Goal: Task Accomplishment & Management: Manage account settings

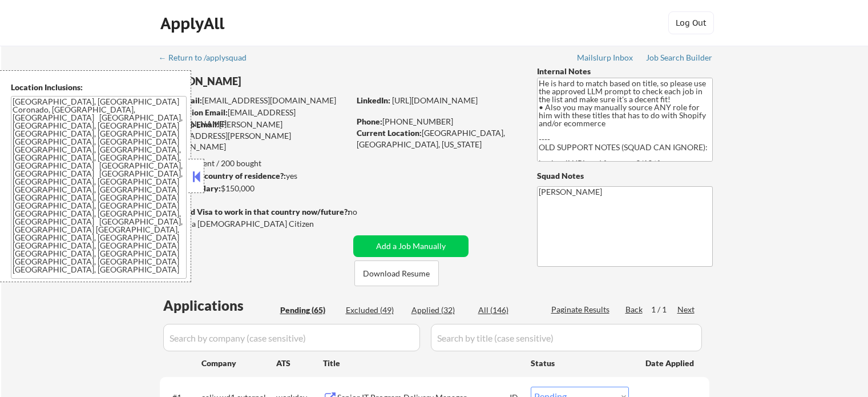
select select ""pending""
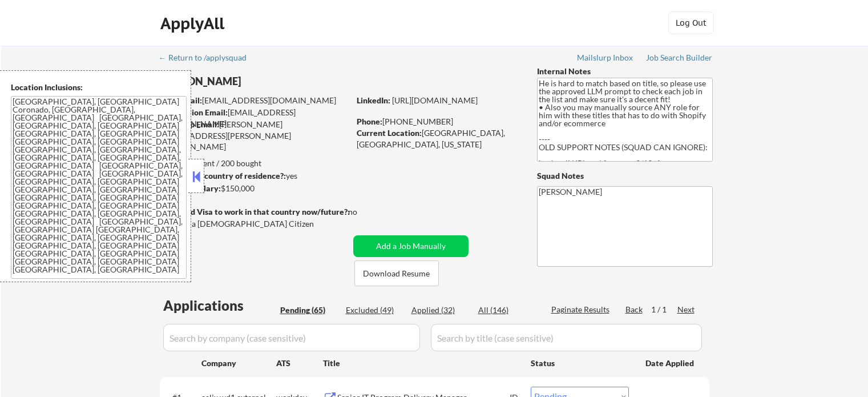
select select ""pending""
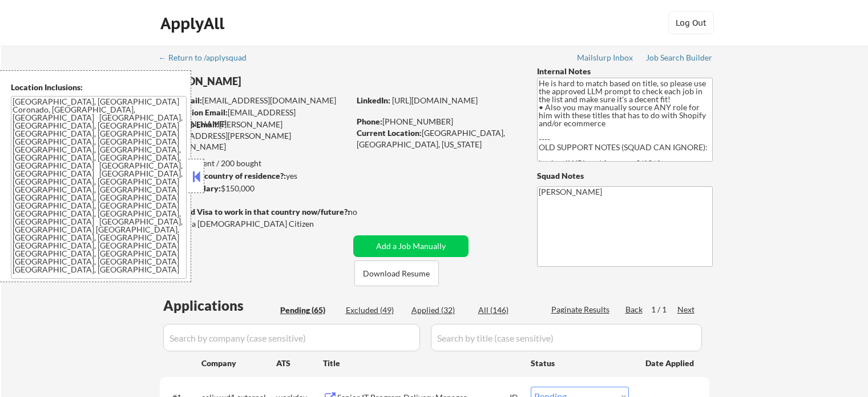
select select ""pending""
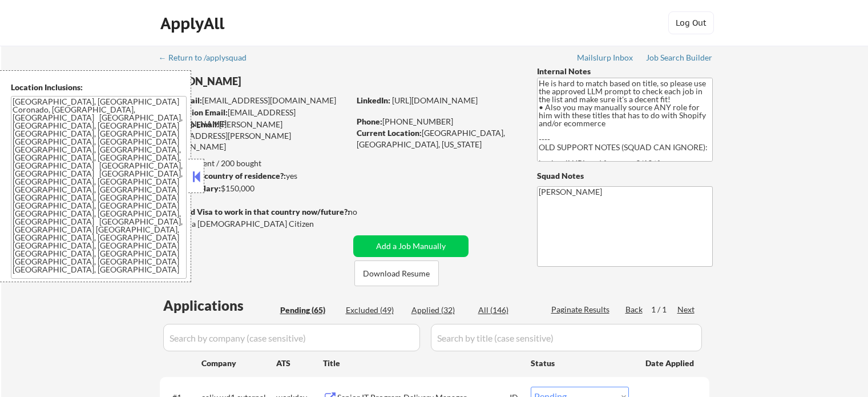
select select ""pending""
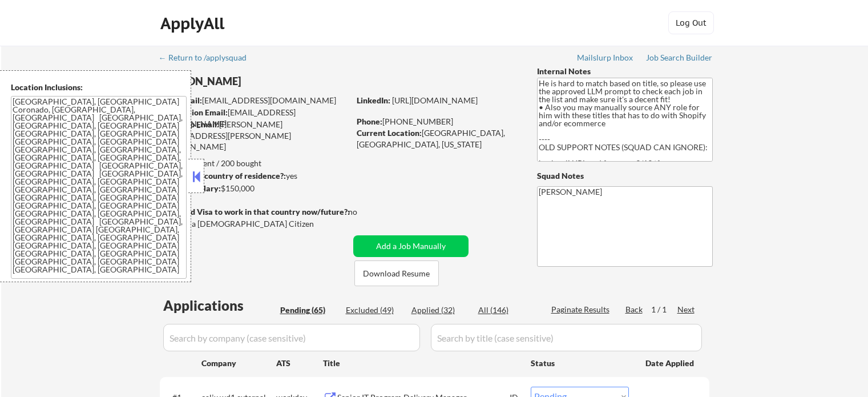
select select ""pending""
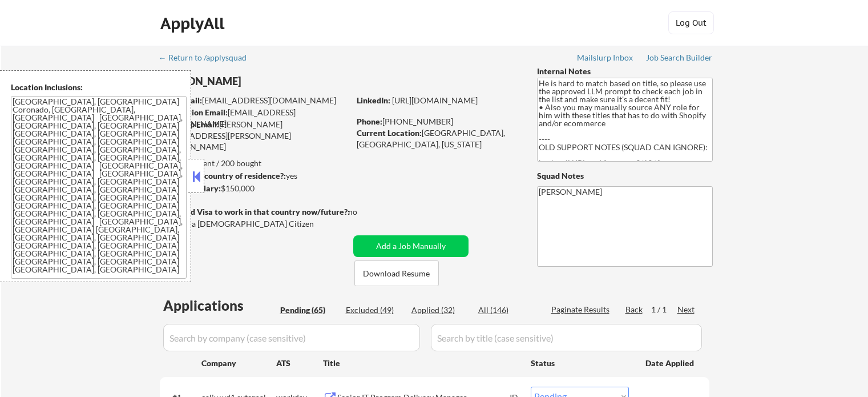
select select ""pending""
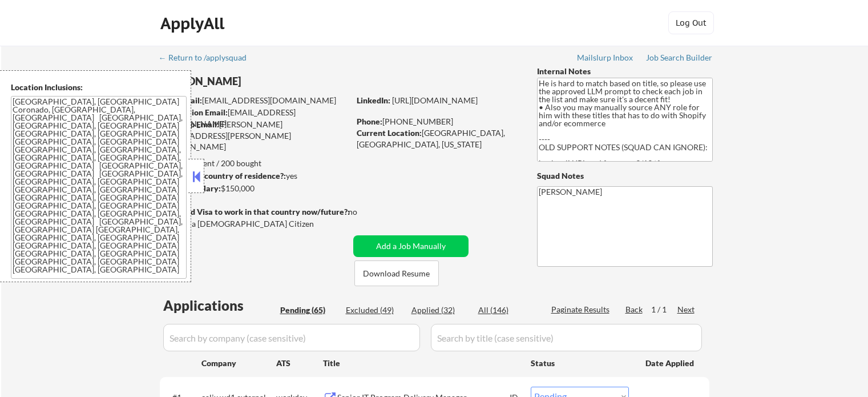
select select ""pending""
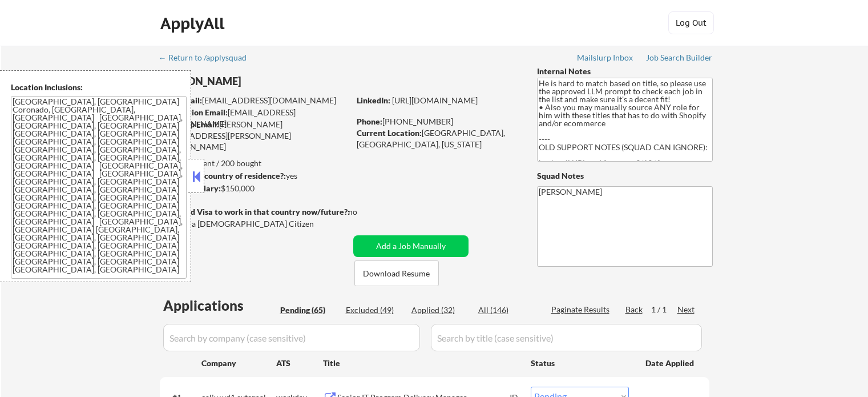
select select ""pending""
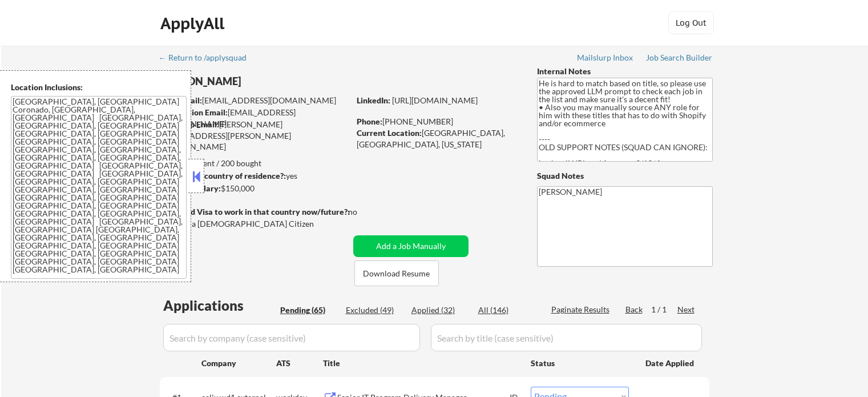
select select ""pending""
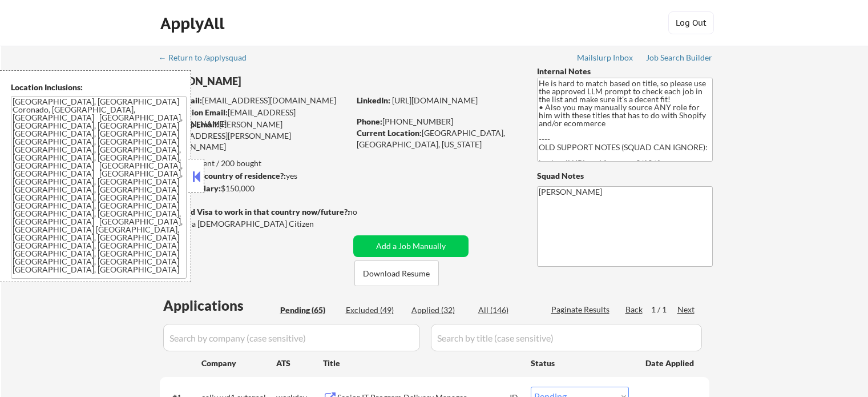
select select ""pending""
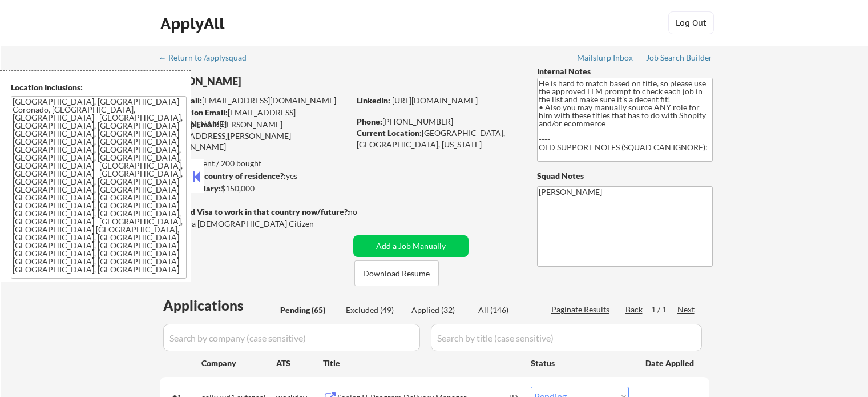
select select ""pending""
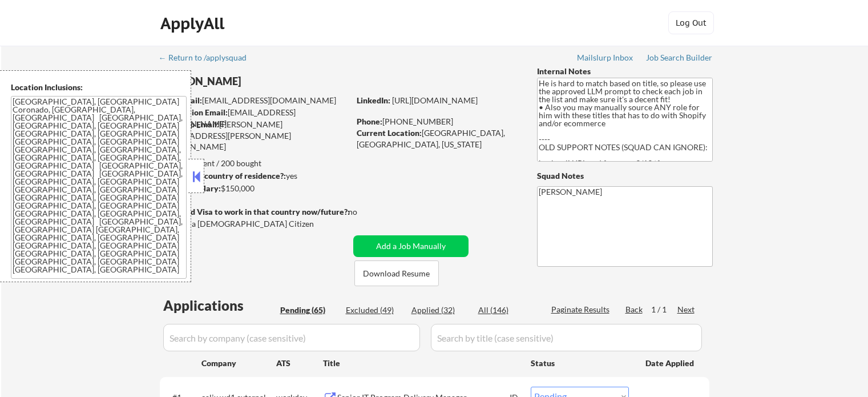
select select ""pending""
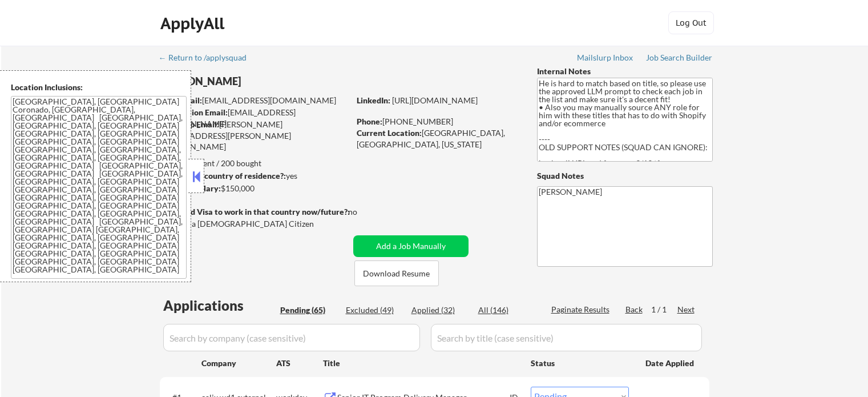
select select ""pending""
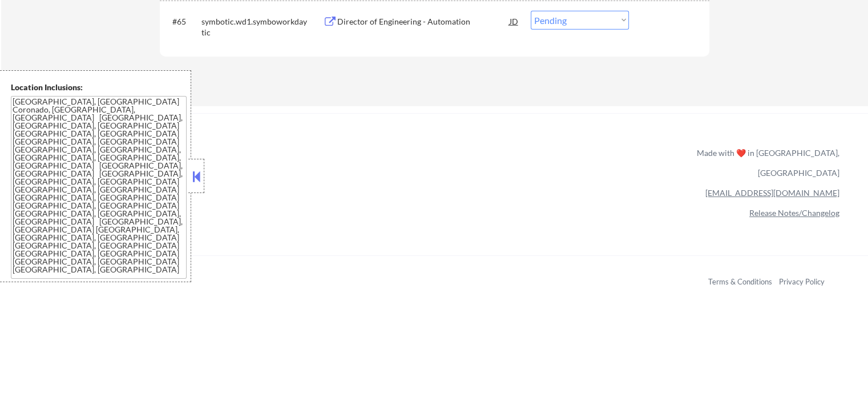
scroll to position [3082, 0]
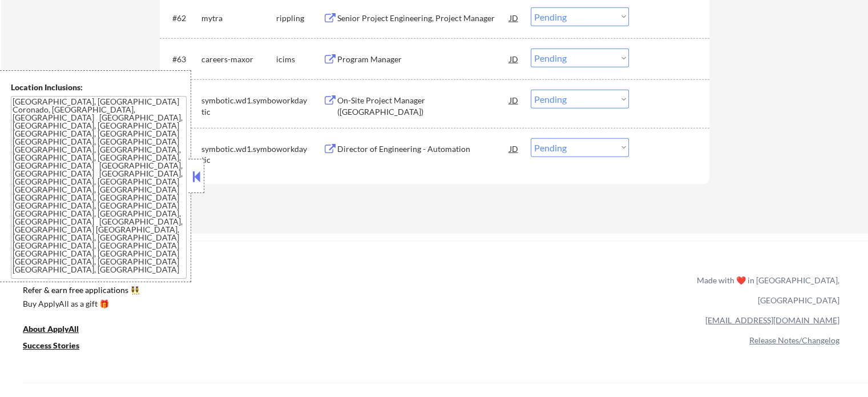
click at [370, 146] on div "Director of Engineering - Automation" at bounding box center [423, 148] width 172 height 11
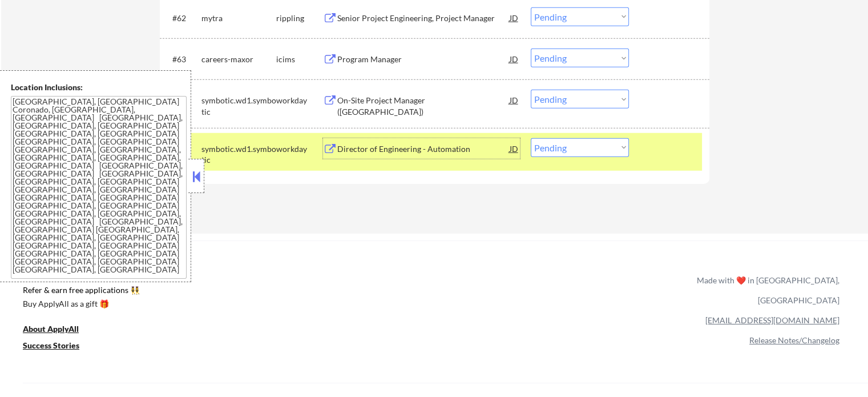
click at [604, 151] on select "Choose an option... Pending Applied Excluded (Questions) Excluded (Expired) Exc…" at bounding box center [580, 147] width 98 height 19
select select ""excluded__expired_""
click at [531, 138] on select "Choose an option... Pending Applied Excluded (Questions) Excluded (Expired) Exc…" at bounding box center [580, 147] width 98 height 19
click at [652, 151] on div at bounding box center [671, 148] width 50 height 21
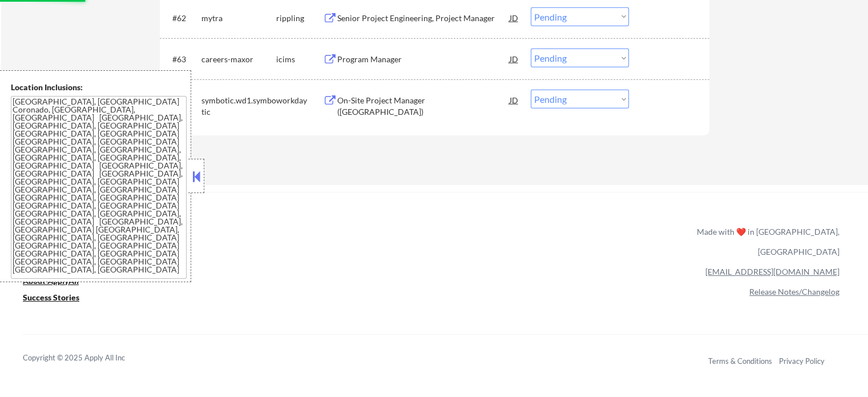
click at [427, 103] on div "On-Site Project Manager ([GEOGRAPHIC_DATA])" at bounding box center [423, 106] width 172 height 22
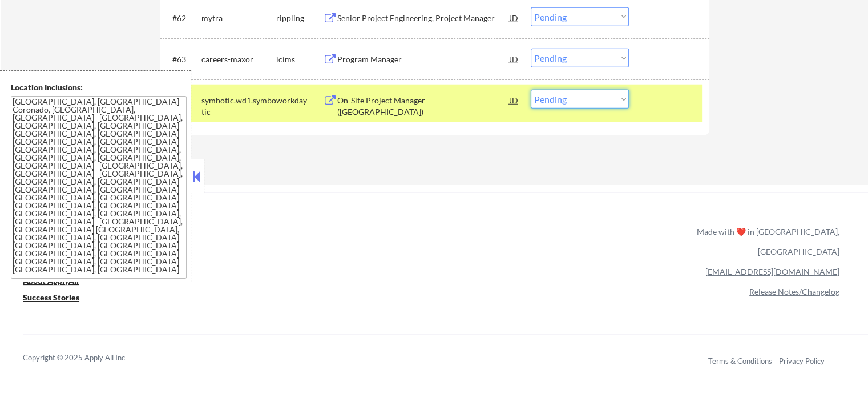
click at [584, 95] on select "Choose an option... Pending Applied Excluded (Questions) Excluded (Expired) Exc…" at bounding box center [580, 99] width 98 height 19
select select ""excluded__expired_""
click at [531, 90] on select "Choose an option... Pending Applied Excluded (Questions) Excluded (Expired) Exc…" at bounding box center [580, 99] width 98 height 19
click at [663, 108] on div at bounding box center [671, 100] width 50 height 21
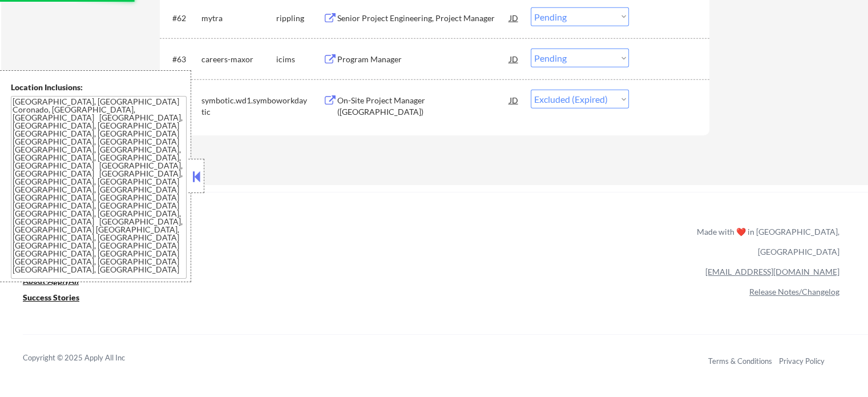
click at [374, 64] on div "Program Manager" at bounding box center [423, 59] width 172 height 11
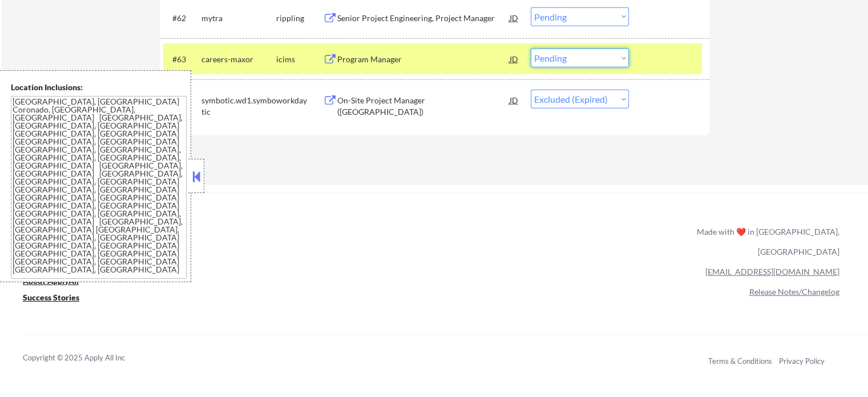
click at [571, 59] on select "Choose an option... Pending Applied Excluded (Questions) Excluded (Expired) Exc…" at bounding box center [580, 58] width 98 height 19
select select ""excluded__expired_""
click at [531, 49] on select "Choose an option... Pending Applied Excluded (Questions) Excluded (Expired) Exc…" at bounding box center [580, 58] width 98 height 19
click at [649, 66] on div at bounding box center [671, 59] width 50 height 21
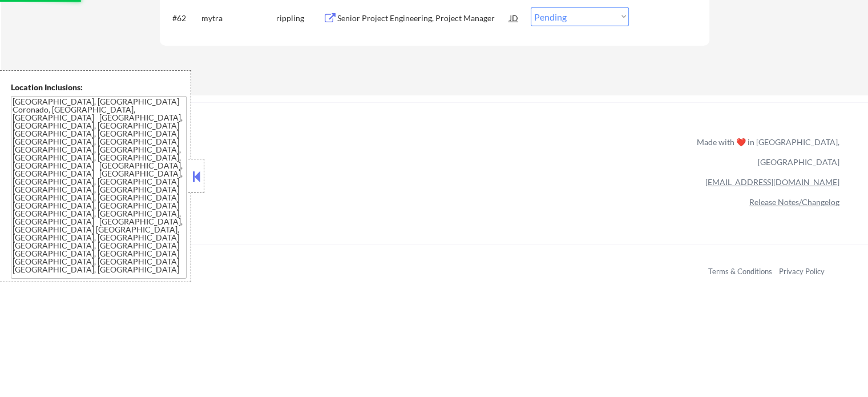
scroll to position [2968, 0]
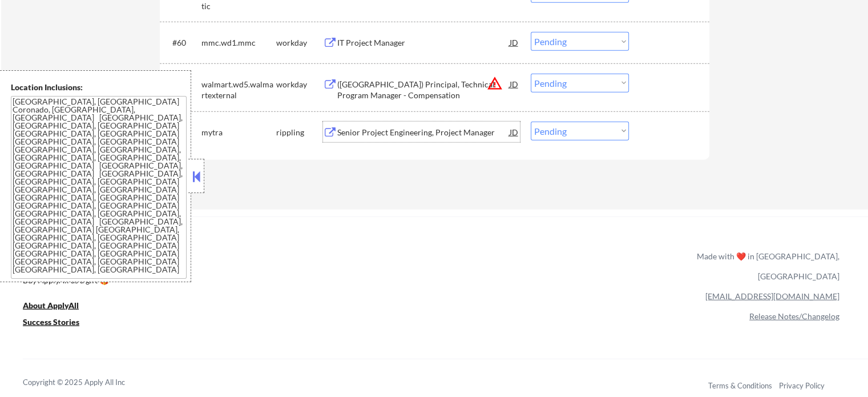
click at [384, 127] on div "Senior Project Engineering, Project Manager" at bounding box center [423, 132] width 172 height 11
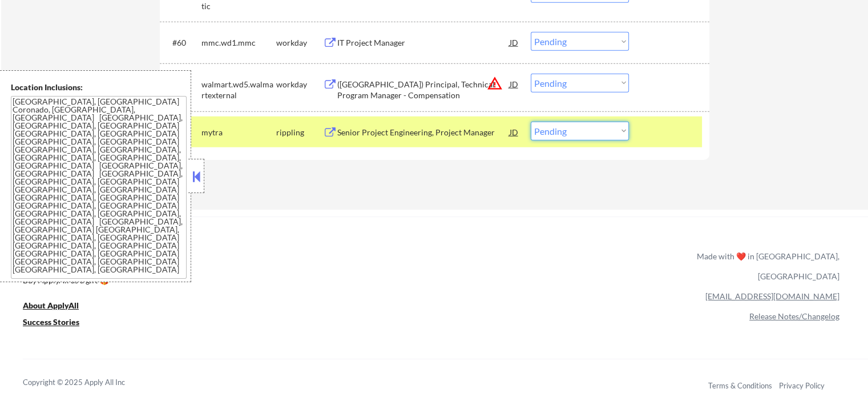
click at [590, 139] on select "Choose an option... Pending Applied Excluded (Questions) Excluded (Expired) Exc…" at bounding box center [580, 131] width 98 height 19
select select ""excluded__expired_""
click at [531, 122] on select "Choose an option... Pending Applied Excluded (Questions) Excluded (Expired) Exc…" at bounding box center [580, 131] width 98 height 19
click at [646, 130] on div at bounding box center [671, 132] width 50 height 21
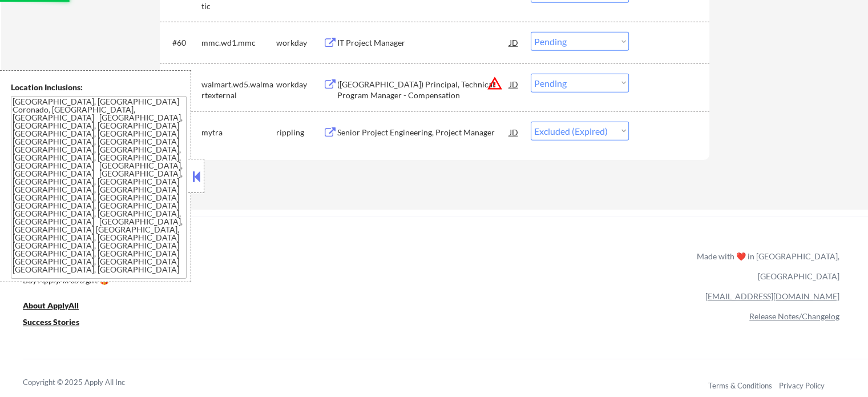
click at [399, 90] on div "([GEOGRAPHIC_DATA]) Principal, Technical Program Manager - Compensation" at bounding box center [423, 90] width 172 height 22
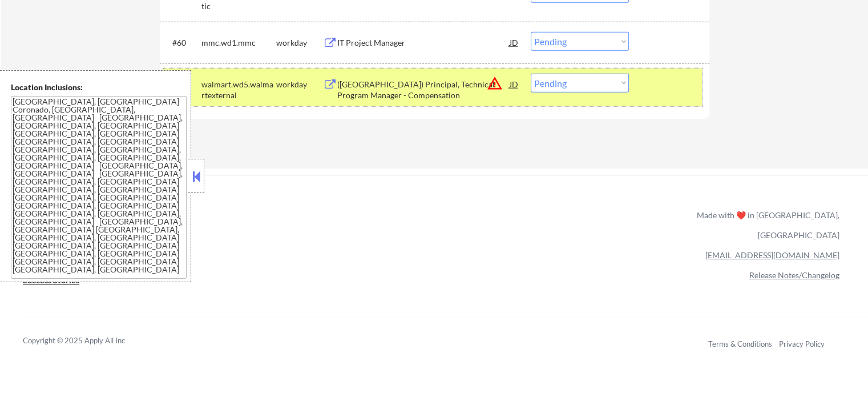
click at [561, 72] on div "#61 walmart.wd5.walmartexternal workday ([GEOGRAPHIC_DATA]) Principal, Technica…" at bounding box center [432, 87] width 539 height 38
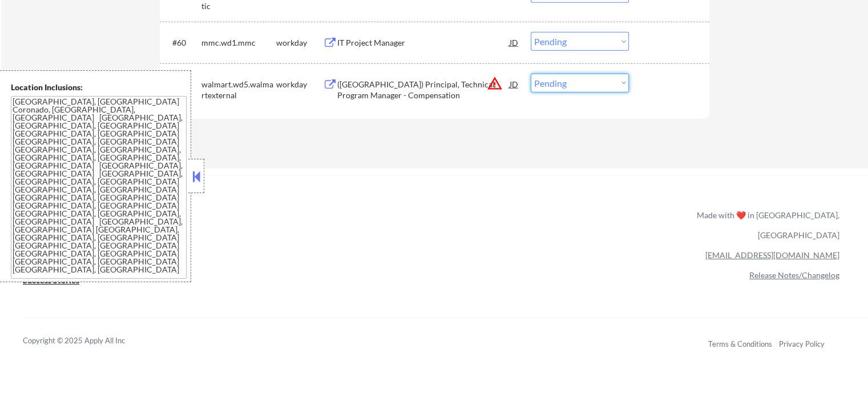
click at [563, 80] on select "Choose an option... Pending Applied Excluded (Questions) Excluded (Expired) Exc…" at bounding box center [580, 83] width 98 height 19
select select ""excluded__expired_""
click at [531, 74] on select "Choose an option... Pending Applied Excluded (Questions) Excluded (Expired) Exc…" at bounding box center [580, 83] width 98 height 19
click at [383, 45] on div "IT Project Manager" at bounding box center [423, 42] width 172 height 11
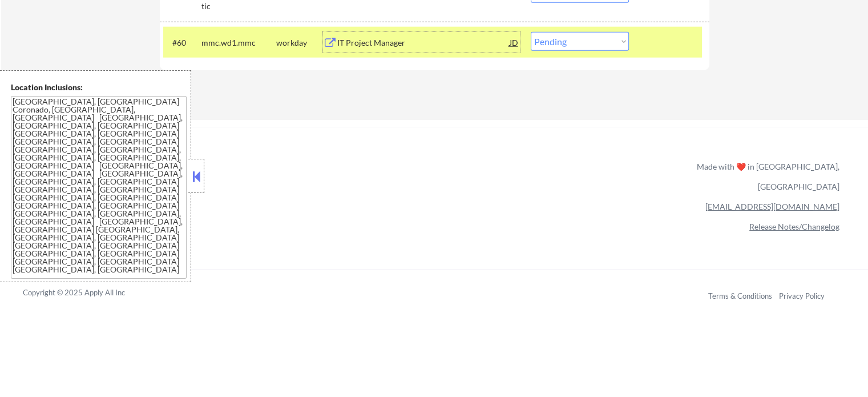
click at [573, 45] on select "Choose an option... Pending Applied Excluded (Questions) Excluded (Expired) Exc…" at bounding box center [580, 41] width 98 height 19
select select ""excluded__expired_""
click at [531, 32] on select "Choose an option... Pending Applied Excluded (Questions) Excluded (Expired) Exc…" at bounding box center [580, 41] width 98 height 19
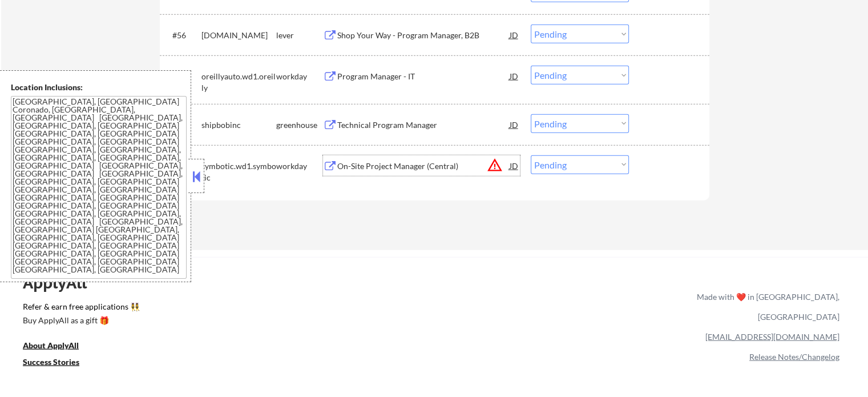
click at [392, 171] on div "On-Site Project Manager (Central)" at bounding box center [423, 165] width 172 height 11
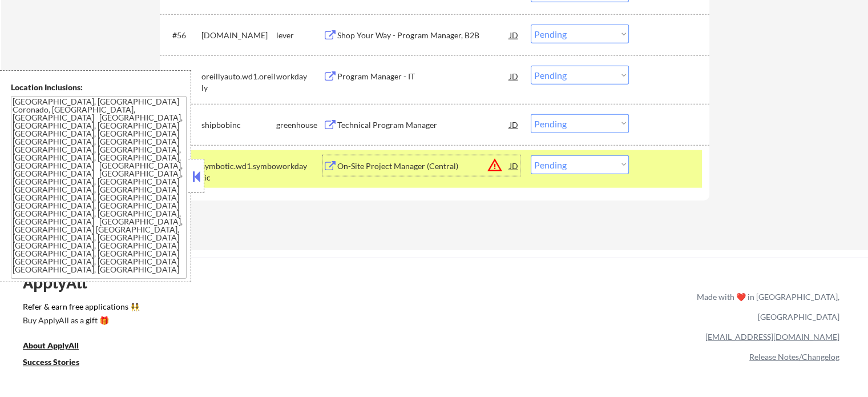
click at [557, 169] on select "Choose an option... Pending Applied Excluded (Questions) Excluded (Expired) Exc…" at bounding box center [580, 164] width 98 height 19
select select ""excluded__bad_match_""
click at [531, 155] on select "Choose an option... Pending Applied Excluded (Questions) Excluded (Expired) Exc…" at bounding box center [580, 164] width 98 height 19
click at [405, 124] on div "Technical Program Manager" at bounding box center [423, 124] width 172 height 11
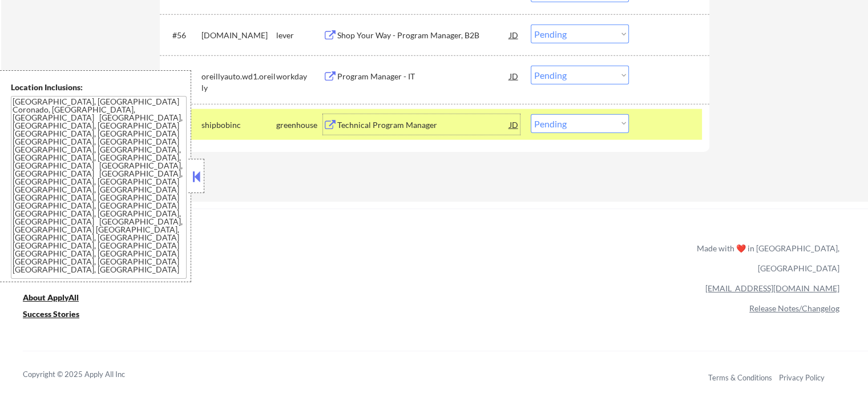
click at [558, 124] on select "Choose an option... Pending Applied Excluded (Questions) Excluded (Expired) Exc…" at bounding box center [580, 123] width 98 height 19
select select ""excluded__expired_""
click at [531, 114] on select "Choose an option... Pending Applied Excluded (Questions) Excluded (Expired) Exc…" at bounding box center [580, 123] width 98 height 19
click at [655, 135] on div "#58 shipbobinc greenhouse Technical Program Manager JD Choose an option... Pend…" at bounding box center [432, 124] width 539 height 31
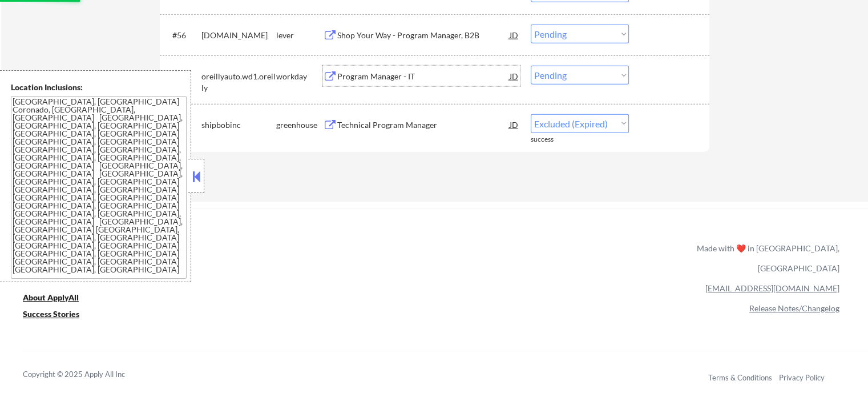
click at [401, 80] on div "Program Manager - IT" at bounding box center [423, 76] width 172 height 11
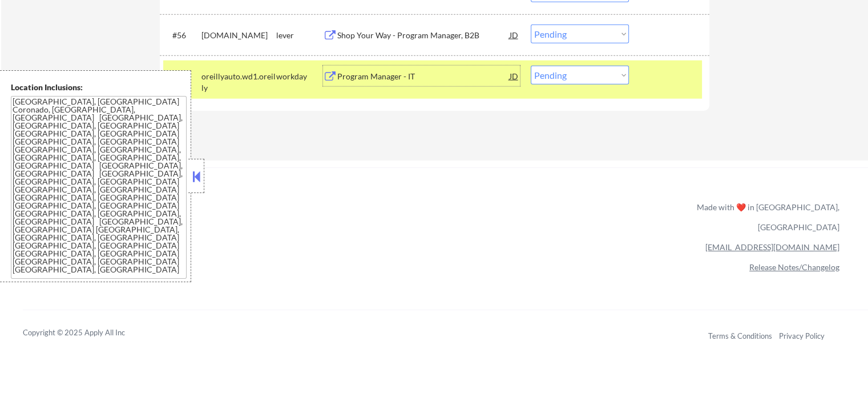
click at [580, 79] on select "Choose an option... Pending Applied Excluded (Questions) Excluded (Expired) Exc…" at bounding box center [580, 75] width 98 height 19
select select ""excluded__expired_""
click at [531, 66] on select "Choose an option... Pending Applied Excluded (Questions) Excluded (Expired) Exc…" at bounding box center [580, 75] width 98 height 19
click at [672, 88] on div "#57 oreillyauto.wd1.oreilly workday Program Manager - IT JD Choose an option...…" at bounding box center [432, 80] width 539 height 38
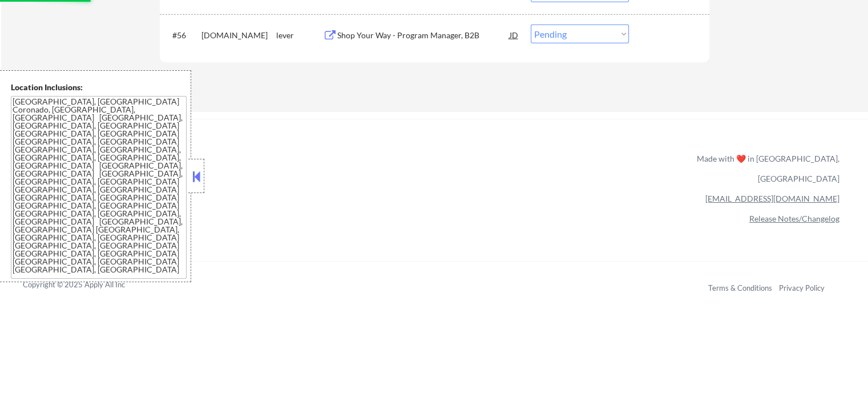
click at [395, 41] on div "Shop Your Way - Program Manager, B2B" at bounding box center [423, 35] width 172 height 11
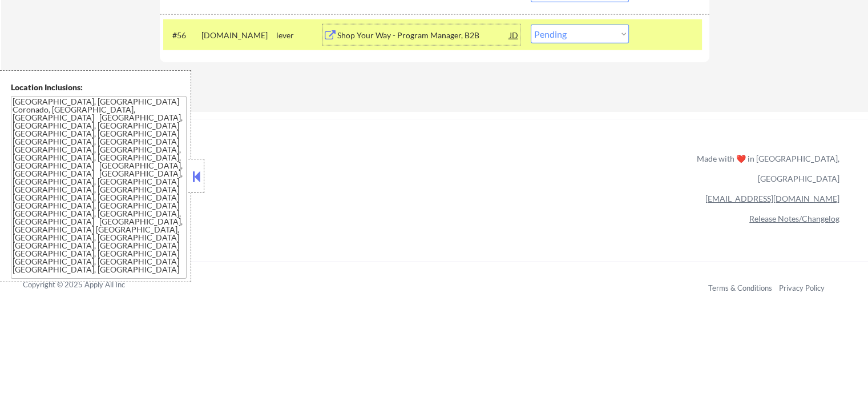
click at [561, 38] on select "Choose an option... Pending Applied Excluded (Questions) Excluded (Expired) Exc…" at bounding box center [580, 34] width 98 height 19
select select ""applied""
click at [531, 25] on select "Choose an option... Pending Applied Excluded (Questions) Excluded (Expired) Exc…" at bounding box center [580, 34] width 98 height 19
click at [666, 38] on div at bounding box center [671, 35] width 50 height 21
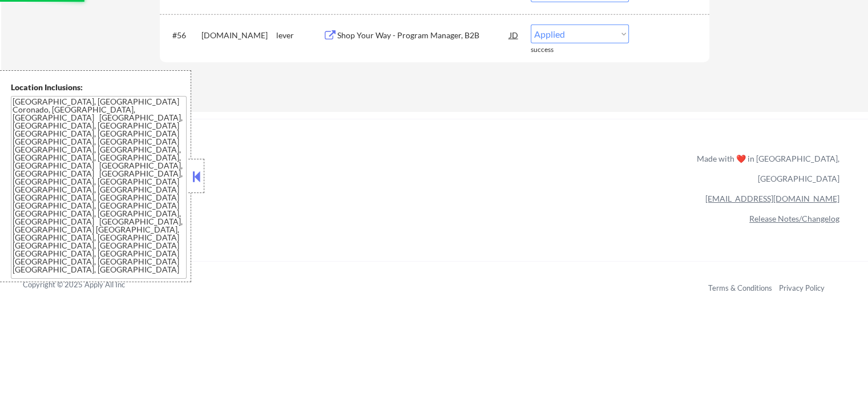
scroll to position [2683, 0]
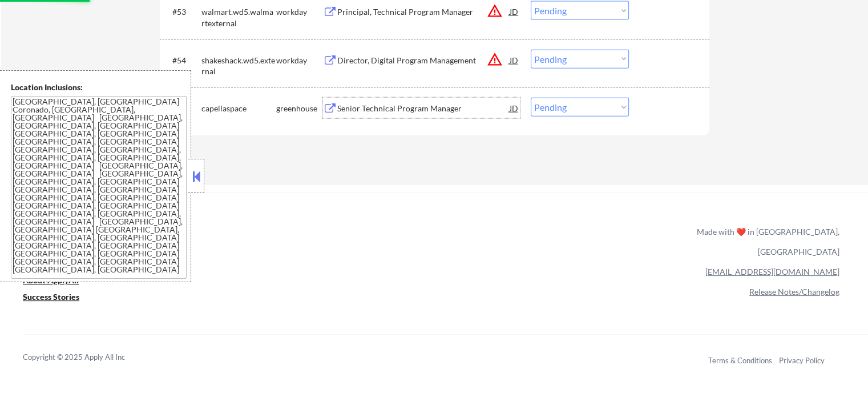
click at [377, 111] on div "Senior Technical Program Manager" at bounding box center [423, 108] width 172 height 11
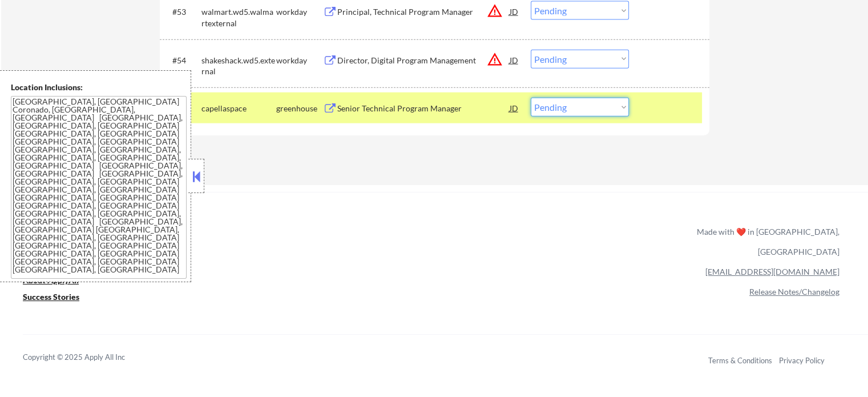
click at [578, 115] on select "Choose an option... Pending Applied Excluded (Questions) Excluded (Expired) Exc…" at bounding box center [580, 107] width 98 height 19
select select ""applied""
click at [531, 98] on select "Choose an option... Pending Applied Excluded (Questions) Excluded (Expired) Exc…" at bounding box center [580, 107] width 98 height 19
click at [383, 66] on div "Director, Digital Program Management" at bounding box center [423, 60] width 172 height 11
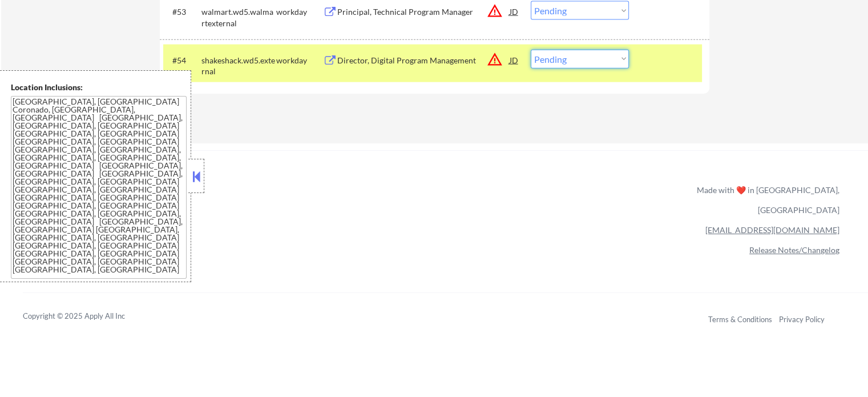
click at [569, 60] on select "Choose an option... Pending Applied Excluded (Questions) Excluded (Expired) Exc…" at bounding box center [580, 59] width 98 height 19
select select ""excluded__location_""
click at [531, 50] on select "Choose an option... Pending Applied Excluded (Questions) Excluded (Expired) Exc…" at bounding box center [580, 59] width 98 height 19
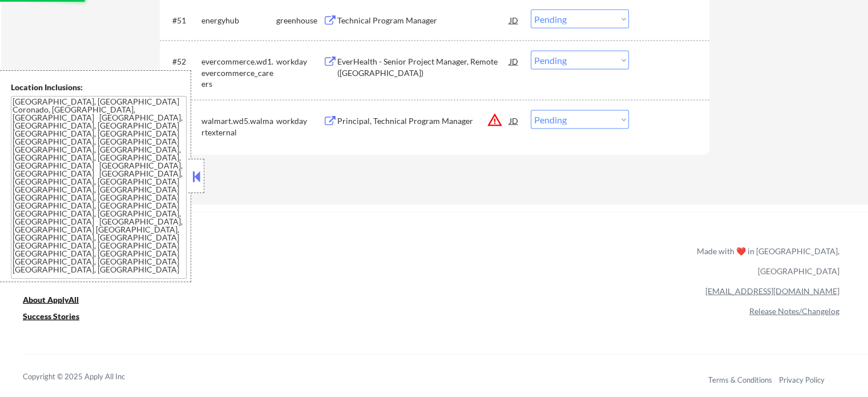
scroll to position [2569, 0]
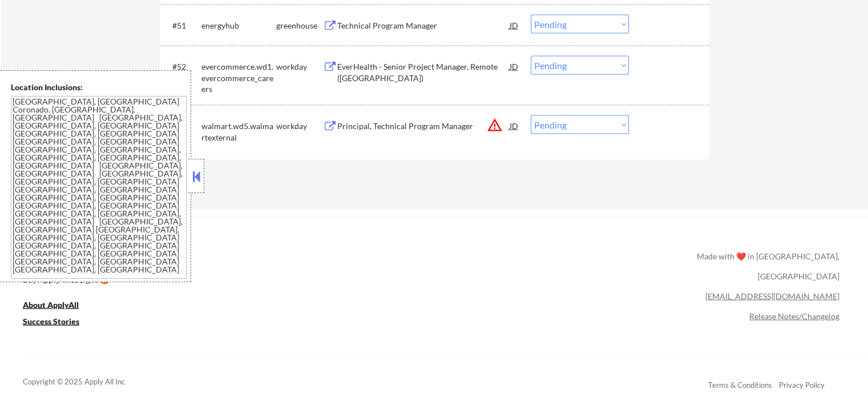
click at [395, 130] on div "Principal, Technical Program Manager" at bounding box center [423, 125] width 172 height 11
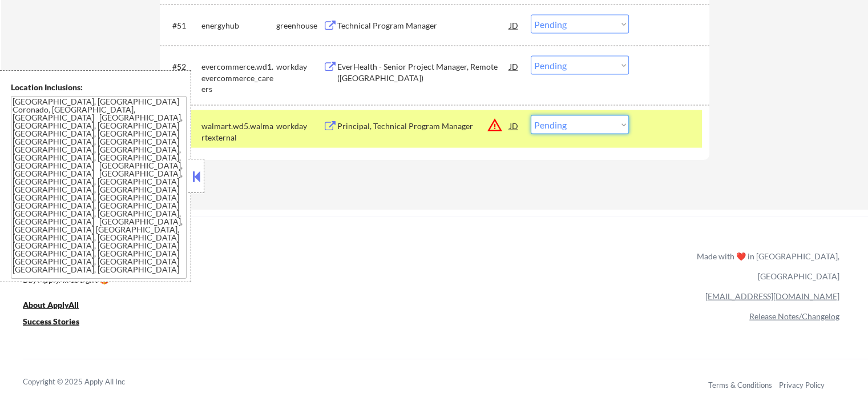
click at [574, 124] on select "Choose an option... Pending Applied Excluded (Questions) Excluded (Expired) Exc…" at bounding box center [580, 124] width 98 height 19
select select ""excluded__expired_""
click at [531, 115] on select "Choose an option... Pending Applied Excluded (Questions) Excluded (Expired) Exc…" at bounding box center [580, 124] width 98 height 19
click at [675, 139] on div "#53 walmart.wd5.walmartexternal workday Principal, Technical Program Manager JD…" at bounding box center [432, 129] width 539 height 38
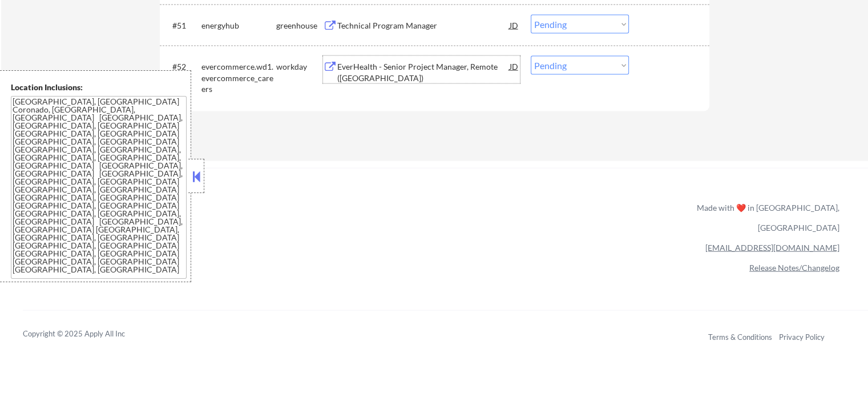
click at [384, 68] on div "EverHealth - Senior Project Manager, Remote ([GEOGRAPHIC_DATA])" at bounding box center [423, 72] width 172 height 22
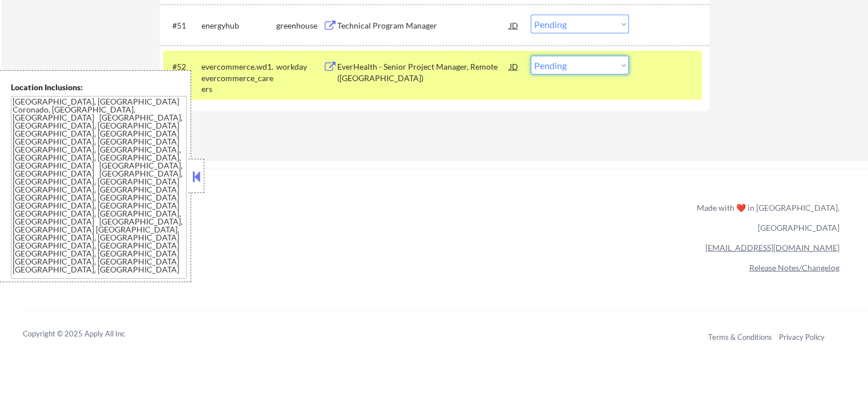
click at [547, 68] on select "Choose an option... Pending Applied Excluded (Questions) Excluded (Expired) Exc…" at bounding box center [580, 65] width 98 height 19
select select ""excluded__salary_""
click at [531, 56] on select "Choose an option... Pending Applied Excluded (Questions) Excluded (Expired) Exc…" at bounding box center [580, 65] width 98 height 19
click at [662, 84] on div "#52 evercommerce.wd1.evercommerce_careers workday EverHealth - Senior Project M…" at bounding box center [432, 75] width 539 height 49
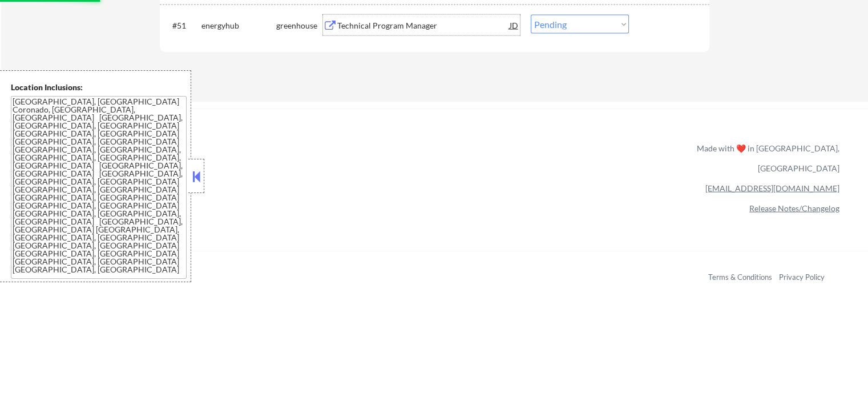
click at [368, 31] on div "Technical Program Manager" at bounding box center [423, 25] width 172 height 21
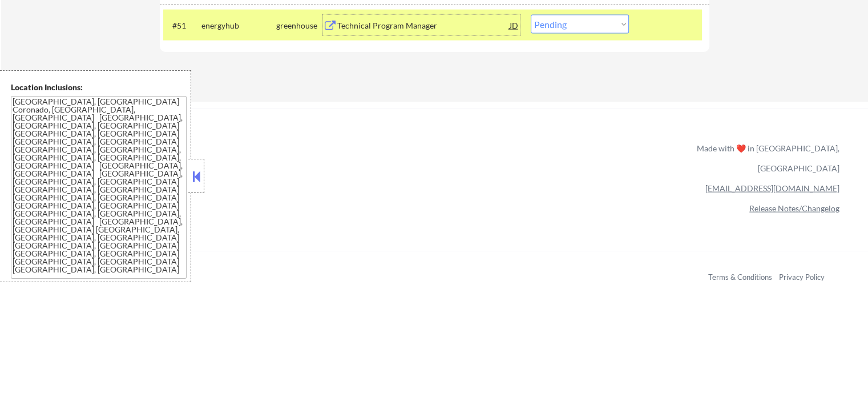
click at [574, 30] on select "Choose an option... Pending Applied Excluded (Questions) Excluded (Expired) Exc…" at bounding box center [580, 24] width 98 height 19
select select ""excluded__salary_""
click at [531, 15] on select "Choose an option... Pending Applied Excluded (Questions) Excluded (Expired) Exc…" at bounding box center [580, 24] width 98 height 19
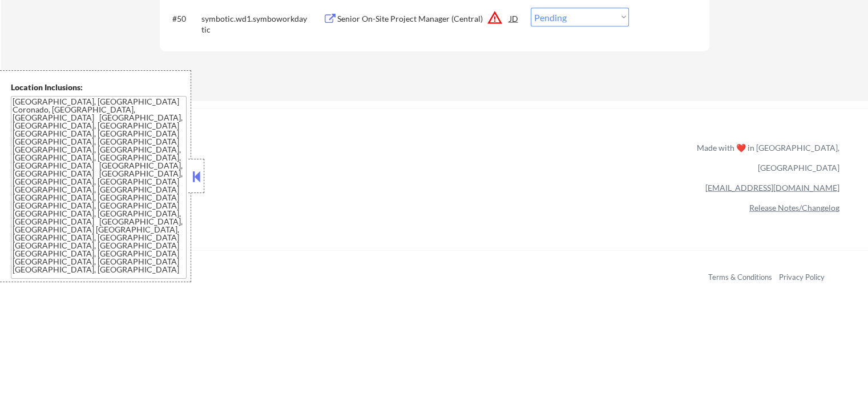
scroll to position [2454, 0]
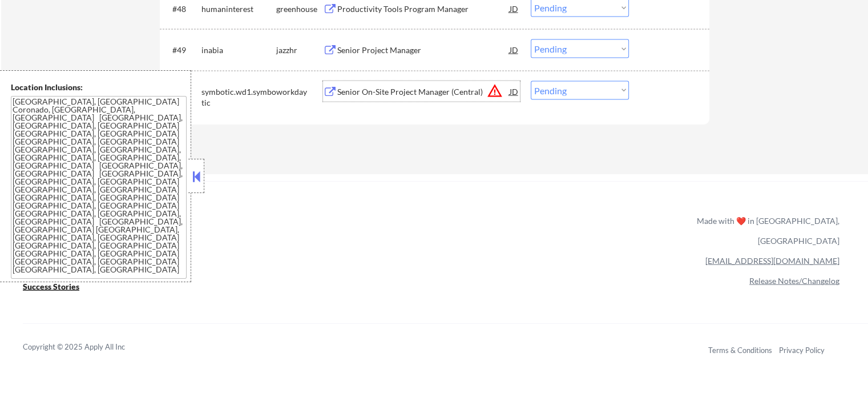
click at [402, 94] on div "Senior On-Site Project Manager (Central)" at bounding box center [423, 91] width 172 height 11
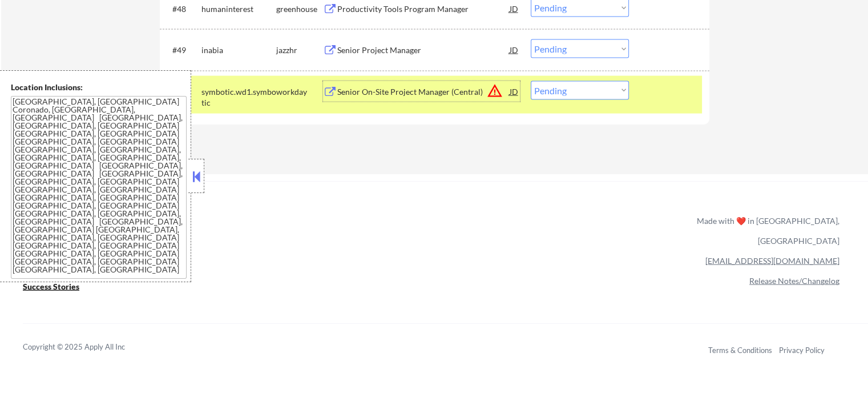
click at [592, 90] on select "Choose an option... Pending Applied Excluded (Questions) Excluded (Expired) Exc…" at bounding box center [580, 90] width 98 height 19
select select ""excluded__location_""
click at [531, 81] on select "Choose an option... Pending Applied Excluded (Questions) Excluded (Expired) Exc…" at bounding box center [580, 90] width 98 height 19
click at [666, 98] on div at bounding box center [671, 91] width 50 height 21
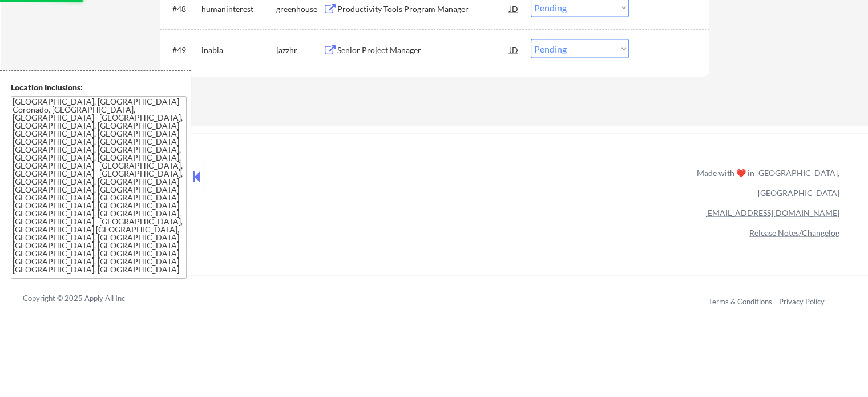
click at [410, 54] on div "Senior Project Manager" at bounding box center [423, 50] width 172 height 11
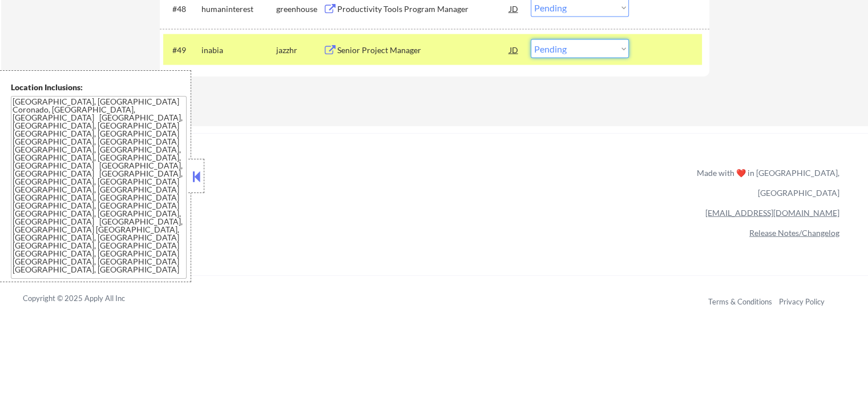
click at [555, 43] on select "Choose an option... Pending Applied Excluded (Questions) Excluded (Expired) Exc…" at bounding box center [580, 48] width 98 height 19
select select ""excluded__bad_match_""
click at [531, 39] on select "Choose an option... Pending Applied Excluded (Questions) Excluded (Expired) Exc…" at bounding box center [580, 48] width 98 height 19
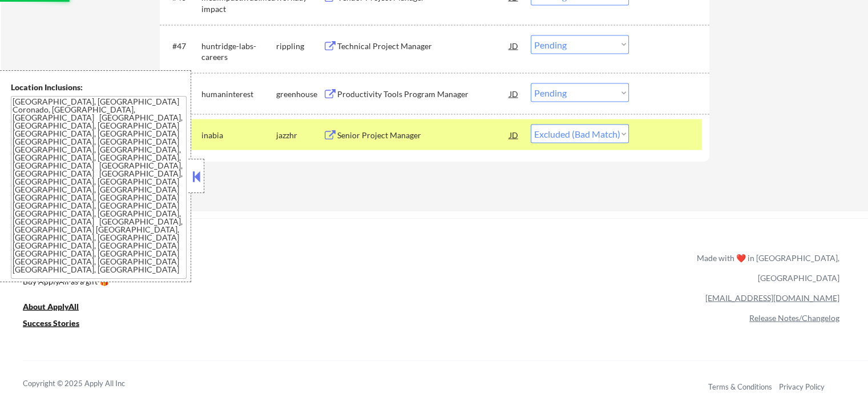
scroll to position [2283, 0]
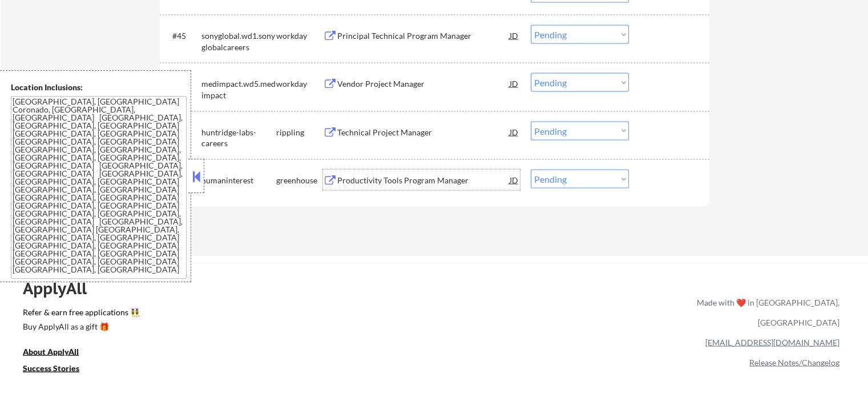
click at [406, 179] on div "Productivity Tools Program Manager" at bounding box center [423, 180] width 172 height 11
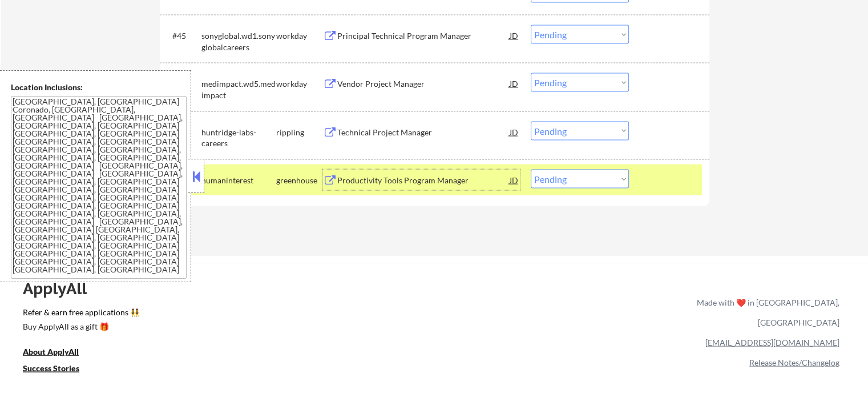
click at [600, 178] on select "Choose an option... Pending Applied Excluded (Questions) Excluded (Expired) Exc…" at bounding box center [580, 179] width 98 height 19
select select ""excluded__salary_""
click at [531, 170] on select "Choose an option... Pending Applied Excluded (Questions) Excluded (Expired) Exc…" at bounding box center [580, 179] width 98 height 19
click at [664, 178] on div at bounding box center [671, 180] width 50 height 21
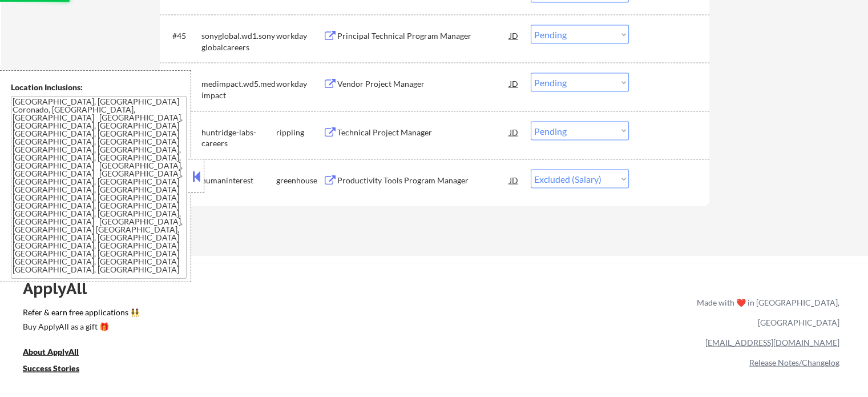
click at [401, 134] on div "Technical Project Manager" at bounding box center [423, 132] width 172 height 11
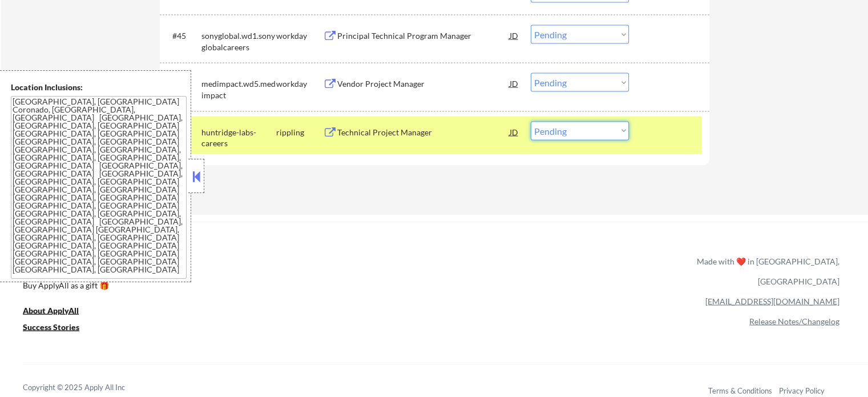
click at [574, 127] on select "Choose an option... Pending Applied Excluded (Questions) Excluded (Expired) Exc…" at bounding box center [580, 131] width 98 height 19
select select ""excluded__expired_""
click at [531, 122] on select "Choose an option... Pending Applied Excluded (Questions) Excluded (Expired) Exc…" at bounding box center [580, 131] width 98 height 19
click at [665, 146] on div "#47 huntridge-labs-careers rippling Technical Project Manager JD Choose an opti…" at bounding box center [432, 135] width 539 height 38
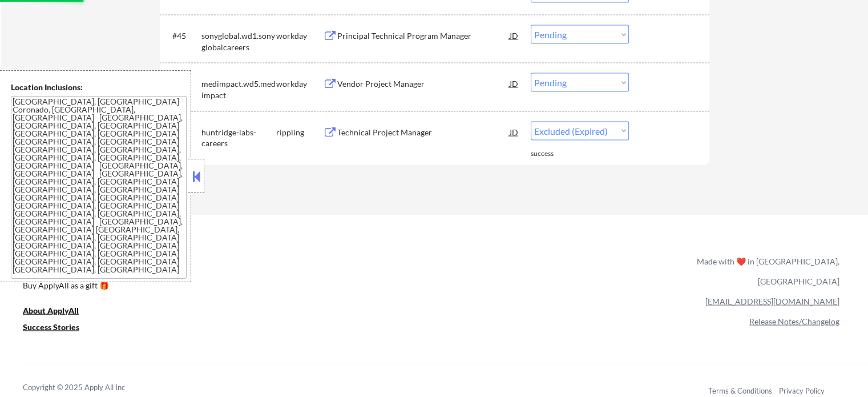
click at [400, 87] on div "Vendor Project Manager" at bounding box center [423, 83] width 172 height 11
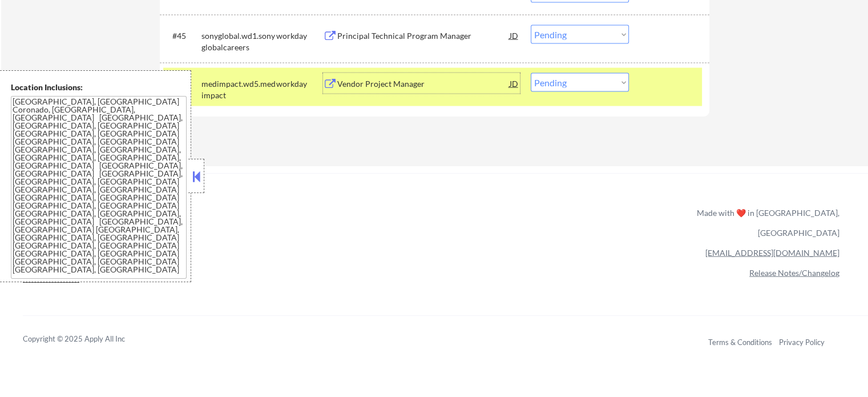
click at [548, 80] on select "Choose an option... Pending Applied Excluded (Questions) Excluded (Expired) Exc…" at bounding box center [580, 82] width 98 height 19
select select ""applied""
click at [531, 73] on select "Choose an option... Pending Applied Excluded (Questions) Excluded (Expired) Exc…" at bounding box center [580, 82] width 98 height 19
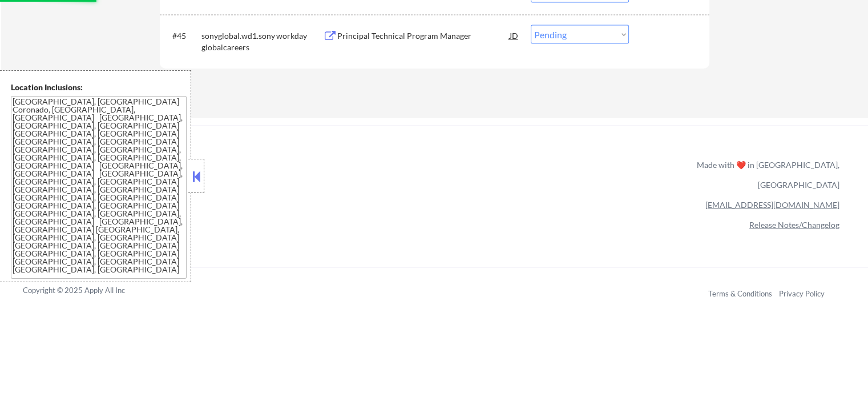
click at [347, 34] on div "Principal Technical Program Manager" at bounding box center [423, 35] width 172 height 11
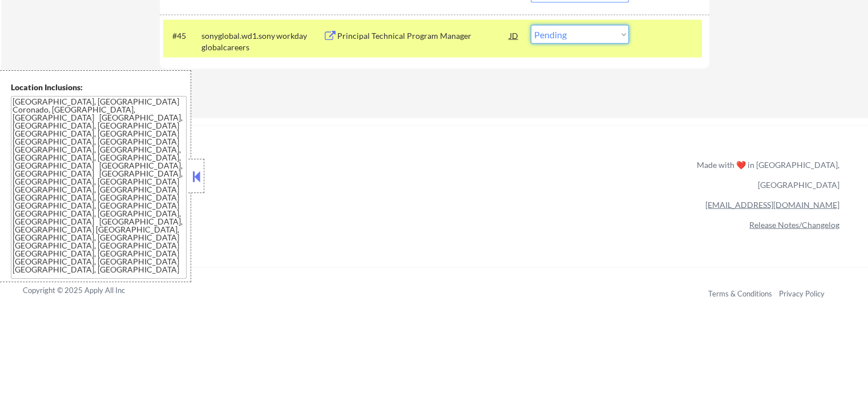
click at [607, 36] on select "Choose an option... Pending Applied Excluded (Questions) Excluded (Expired) Exc…" at bounding box center [580, 34] width 98 height 19
select select ""excluded__expired_""
click at [531, 25] on select "Choose an option... Pending Applied Excluded (Questions) Excluded (Expired) Exc…" at bounding box center [580, 34] width 98 height 19
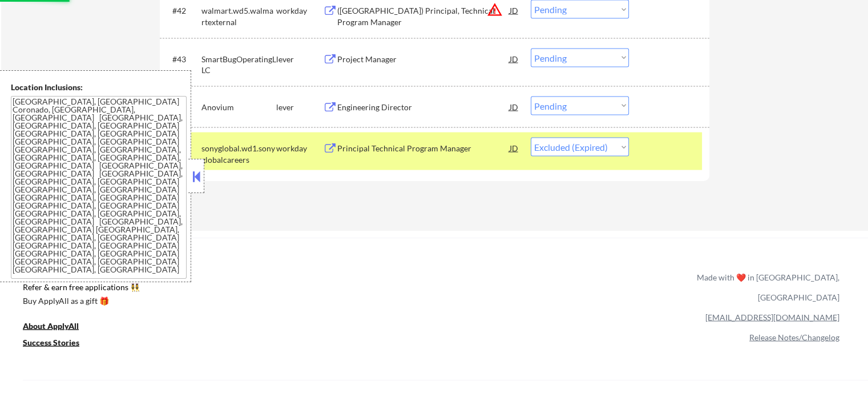
scroll to position [2169, 0]
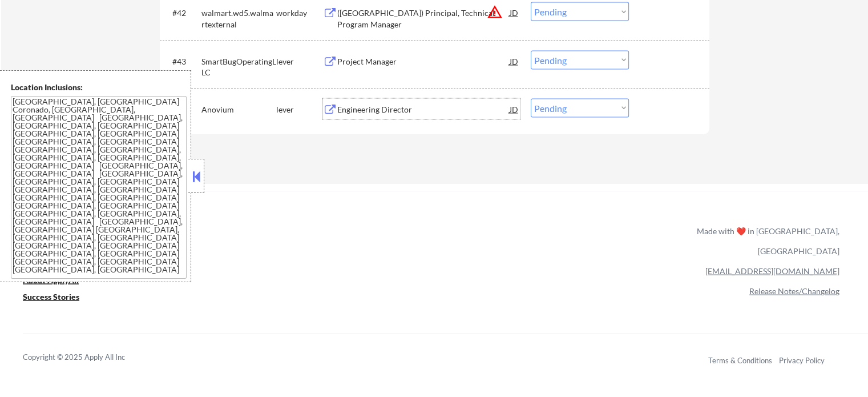
click at [370, 107] on div "Engineering Director" at bounding box center [423, 108] width 172 height 11
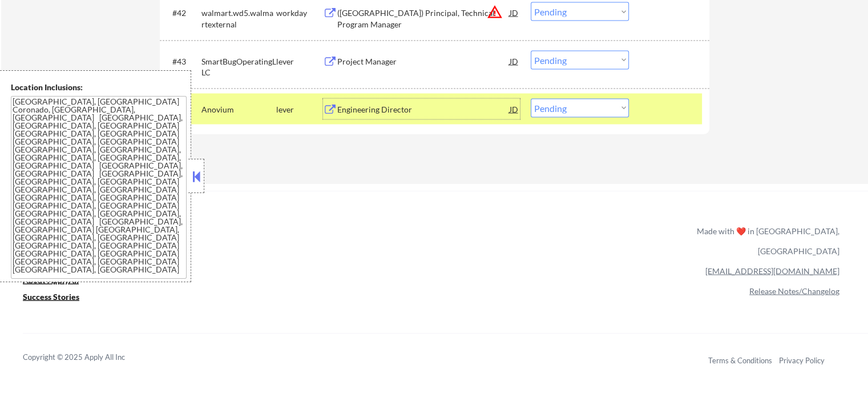
click at [559, 108] on select "Choose an option... Pending Applied Excluded (Questions) Excluded (Expired) Exc…" at bounding box center [580, 107] width 98 height 19
select select ""excluded__bad_match_""
click at [531, 98] on select "Choose an option... Pending Applied Excluded (Questions) Excluded (Expired) Exc…" at bounding box center [580, 107] width 98 height 19
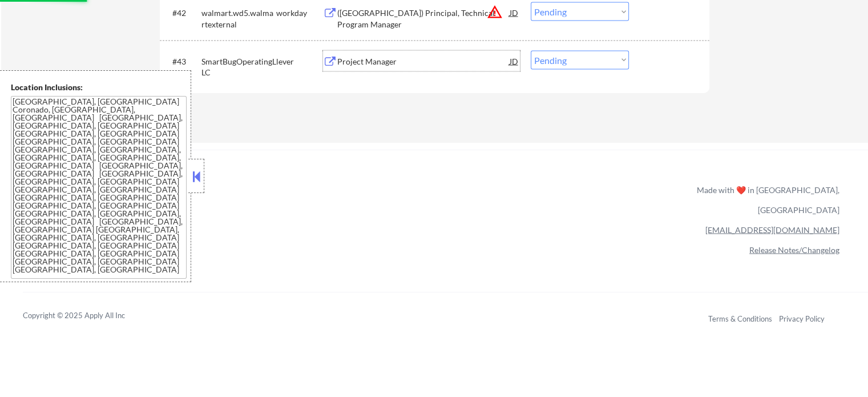
click at [378, 60] on div "Project Manager" at bounding box center [423, 60] width 172 height 11
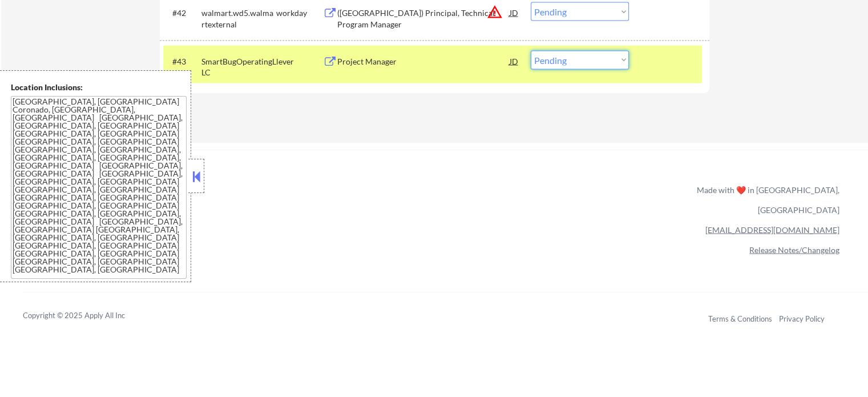
click at [564, 67] on select "Choose an option... Pending Applied Excluded (Questions) Excluded (Expired) Exc…" at bounding box center [580, 59] width 98 height 19
select select ""excluded__expired_""
click at [531, 50] on select "Choose an option... Pending Applied Excluded (Questions) Excluded (Expired) Exc…" at bounding box center [580, 59] width 98 height 19
click at [661, 75] on div "#43 SmartBugOperatingLLC lever Project Manager JD Choose an option... Pending A…" at bounding box center [432, 64] width 539 height 38
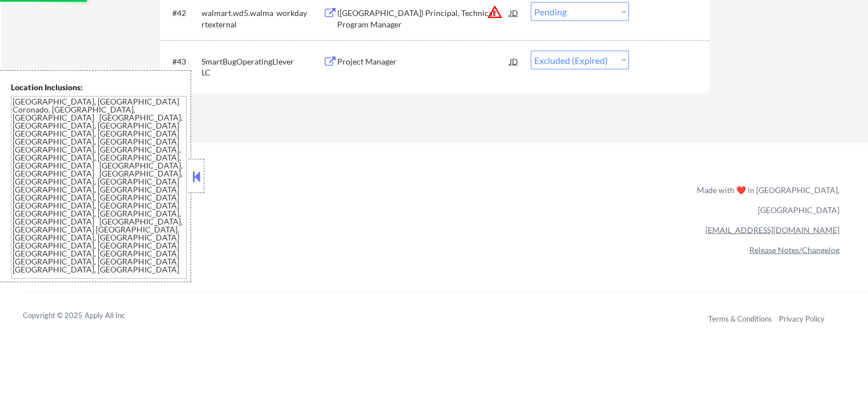
scroll to position [2055, 0]
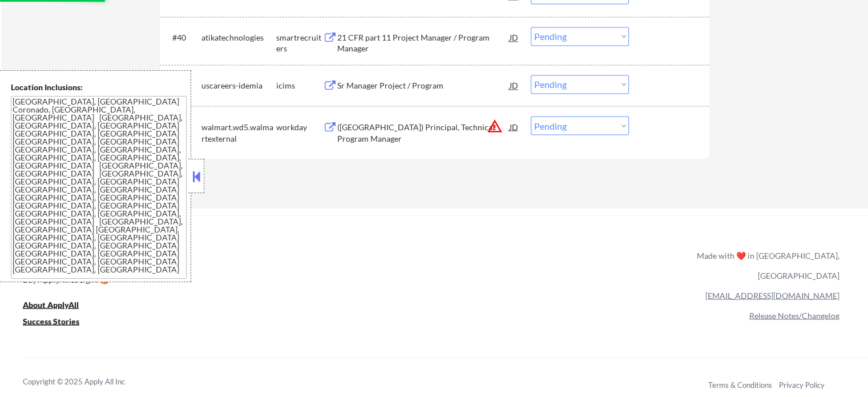
click at [538, 130] on select "Choose an option... Pending Applied Excluded (Questions) Excluded (Expired) Exc…" at bounding box center [580, 125] width 98 height 19
select select ""excluded__location_""
click at [531, 116] on select "Choose an option... Pending Applied Excluded (Questions) Excluded (Expired) Exc…" at bounding box center [580, 125] width 98 height 19
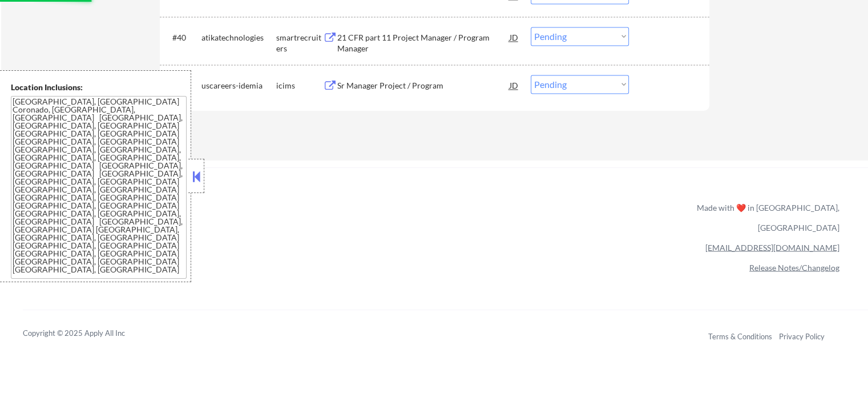
click at [431, 92] on div "Sr Manager Project / Program" at bounding box center [423, 85] width 172 height 21
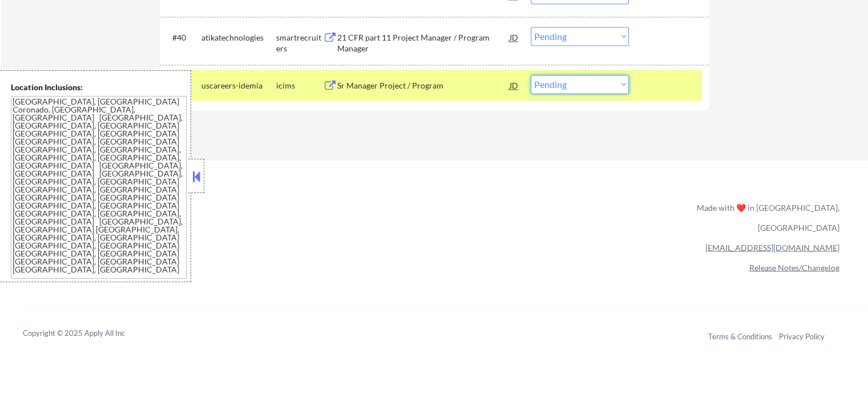
click at [619, 86] on select "Choose an option... Pending Applied Excluded (Questions) Excluded (Expired) Exc…" at bounding box center [580, 84] width 98 height 19
select select ""excluded__bad_match_""
click at [531, 75] on select "Choose an option... Pending Applied Excluded (Questions) Excluded (Expired) Exc…" at bounding box center [580, 84] width 98 height 19
click at [668, 90] on div at bounding box center [671, 85] width 50 height 21
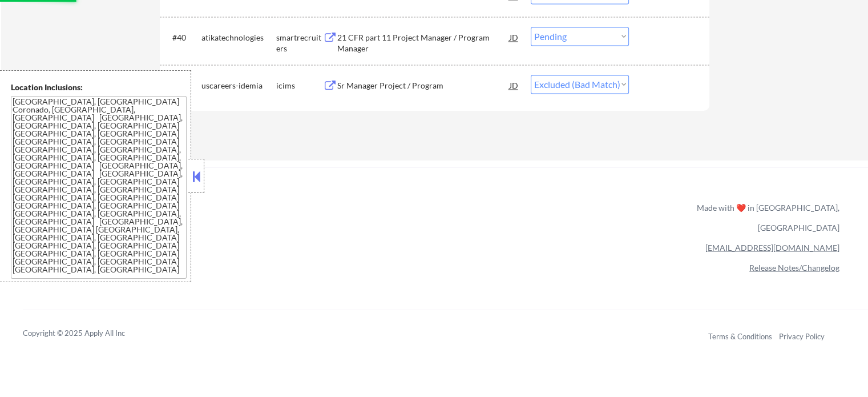
click at [421, 47] on div "21 CFR part 11 Project Manager / Program Manager" at bounding box center [423, 43] width 172 height 22
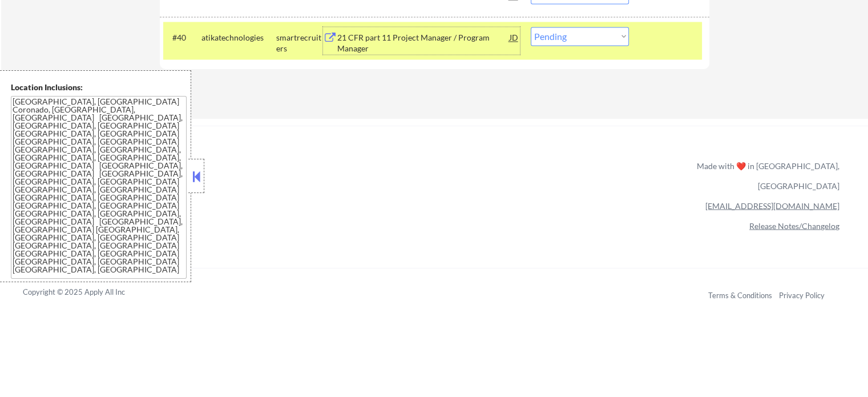
click at [575, 23] on div "#40 atikatechnologies smartrecruiters 21 CFR part 11 Project Manager / Program …" at bounding box center [432, 41] width 539 height 38
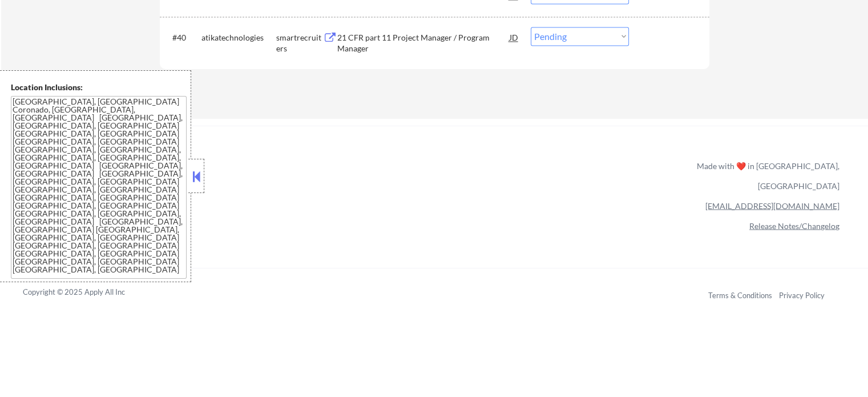
click at [575, 34] on select "Choose an option... Pending Applied Excluded (Questions) Excluded (Expired) Exc…" at bounding box center [580, 36] width 98 height 19
select select ""excluded__bad_match_""
click at [531, 27] on select "Choose an option... Pending Applied Excluded (Questions) Excluded (Expired) Exc…" at bounding box center [580, 36] width 98 height 19
click at [650, 47] on div "#40 atikatechnologies smartrecruiters 21 CFR part 11 Project Manager / Program …" at bounding box center [432, 41] width 539 height 38
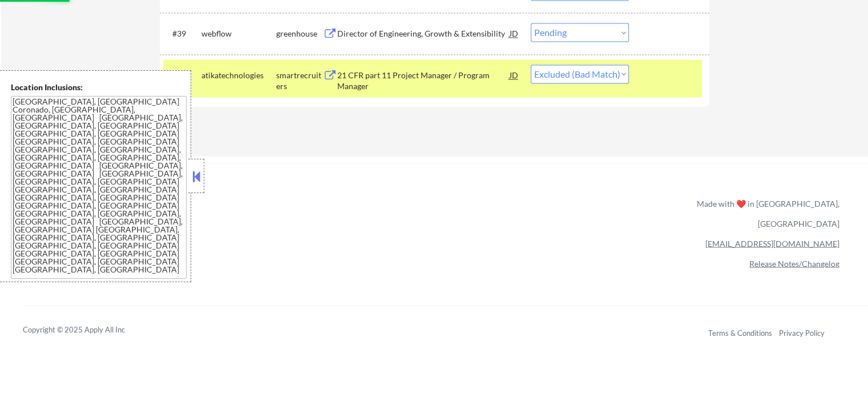
scroll to position [1941, 0]
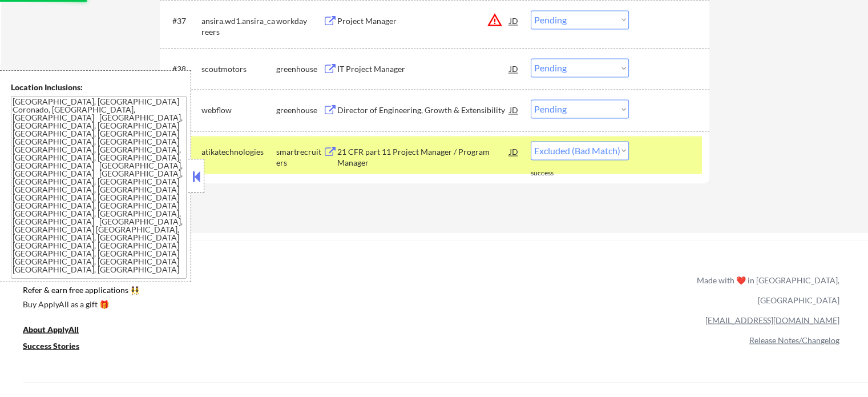
click at [383, 106] on div "Director of Engineering, Growth & Extensibility" at bounding box center [423, 109] width 172 height 11
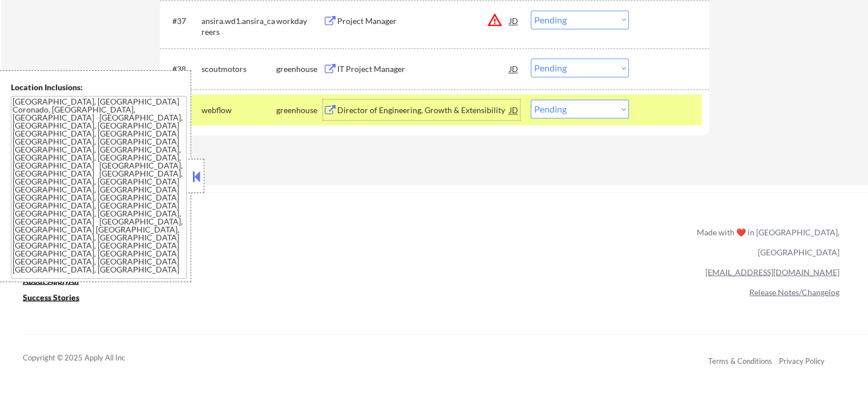
click at [578, 115] on select "Choose an option... Pending Applied Excluded (Questions) Excluded (Expired) Exc…" at bounding box center [580, 108] width 98 height 19
select select ""applied""
click at [531, 99] on select "Choose an option... Pending Applied Excluded (Questions) Excluded (Expired) Exc…" at bounding box center [580, 108] width 98 height 19
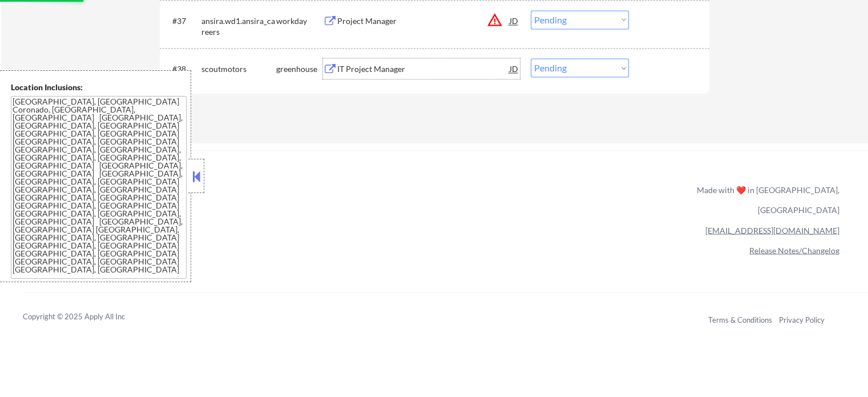
click at [371, 69] on div "IT Project Manager" at bounding box center [423, 68] width 172 height 11
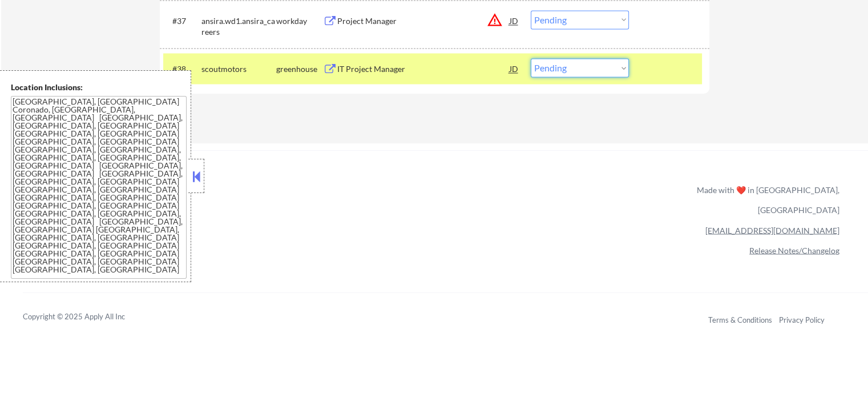
click at [595, 70] on select "Choose an option... Pending Applied Excluded (Questions) Excluded (Expired) Exc…" at bounding box center [580, 67] width 98 height 19
select select ""excluded__salary_""
click at [531, 58] on select "Choose an option... Pending Applied Excluded (Questions) Excluded (Expired) Exc…" at bounding box center [580, 67] width 98 height 19
click at [659, 76] on div at bounding box center [671, 68] width 50 height 21
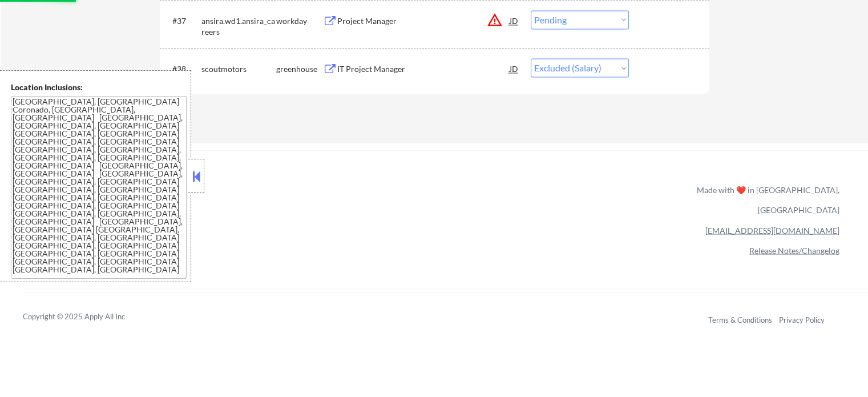
click at [369, 23] on div "Project Manager" at bounding box center [423, 20] width 172 height 11
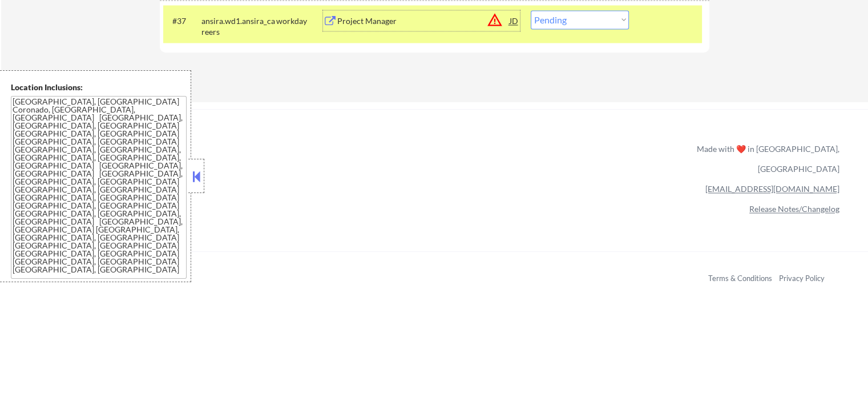
click at [564, 14] on select "Choose an option... Pending Applied Excluded (Questions) Excluded (Expired) Exc…" at bounding box center [580, 19] width 98 height 19
select select ""excluded__location_""
click at [531, 10] on select "Choose an option... Pending Applied Excluded (Questions) Excluded (Expired) Exc…" at bounding box center [580, 19] width 98 height 19
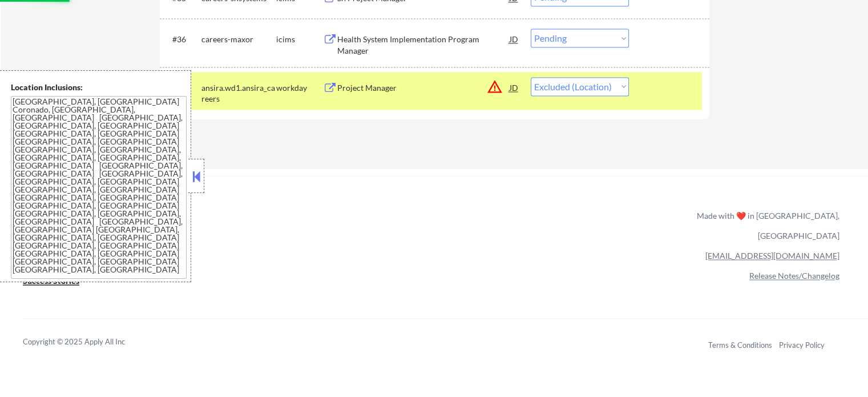
scroll to position [1769, 0]
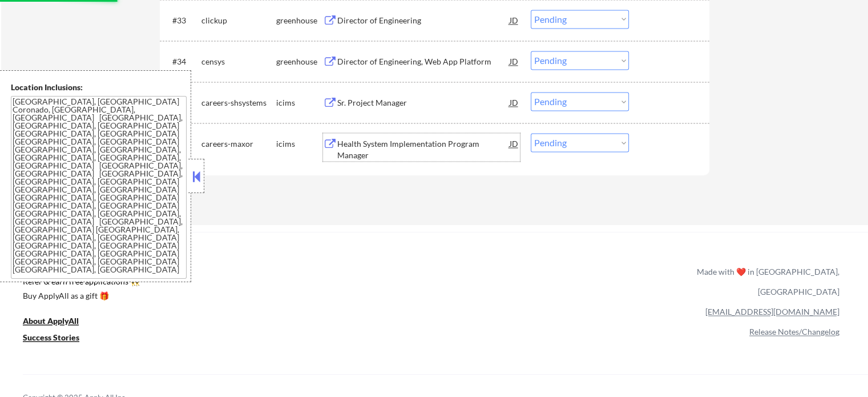
click at [391, 150] on div "Health System Implementation Program Manager" at bounding box center [423, 149] width 172 height 22
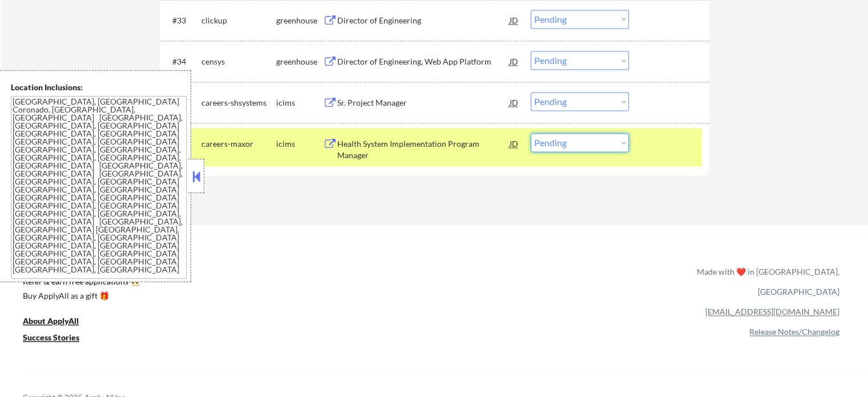
click at [600, 146] on select "Choose an option... Pending Applied Excluded (Questions) Excluded (Expired) Exc…" at bounding box center [580, 142] width 98 height 19
select select ""excluded__expired_""
click at [531, 133] on select "Choose an option... Pending Applied Excluded (Questions) Excluded (Expired) Exc…" at bounding box center [580, 142] width 98 height 19
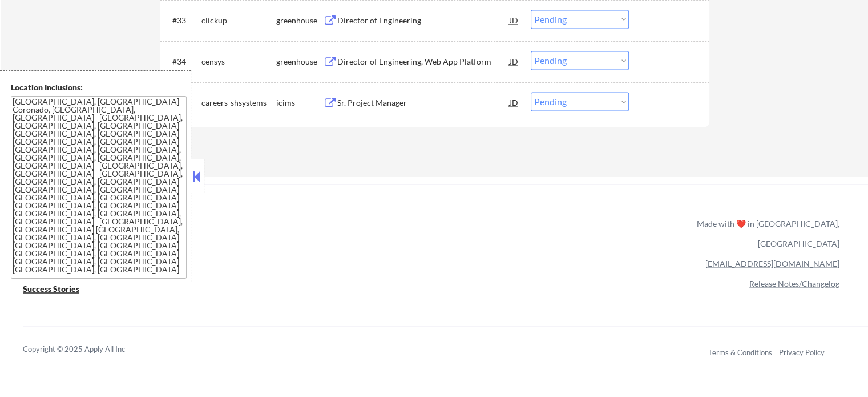
click at [379, 106] on div "Sr. Project Manager" at bounding box center [423, 102] width 172 height 11
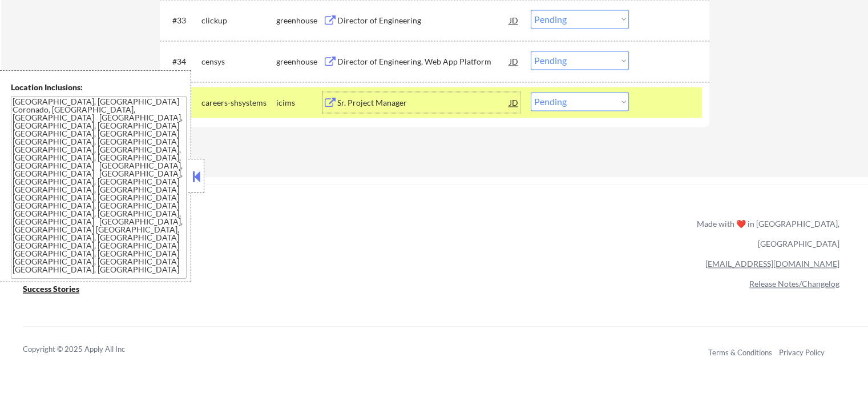
click at [587, 102] on select "Choose an option... Pending Applied Excluded (Questions) Excluded (Expired) Exc…" at bounding box center [580, 101] width 98 height 19
select select ""applied""
click at [531, 92] on select "Choose an option... Pending Applied Excluded (Questions) Excluded (Expired) Exc…" at bounding box center [580, 101] width 98 height 19
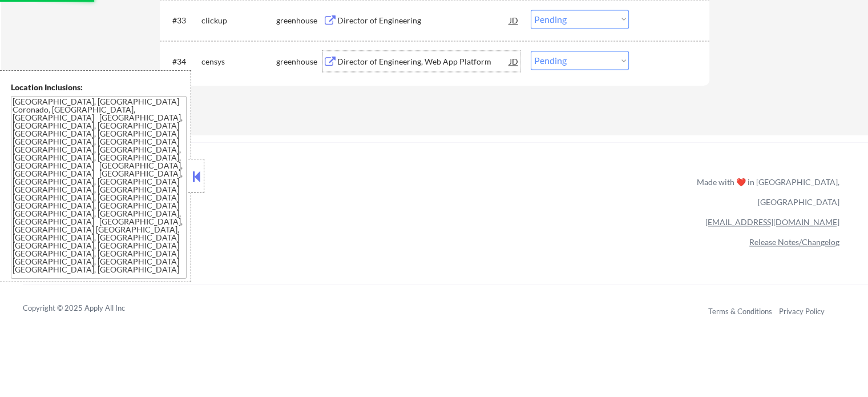
click at [360, 65] on div "Director of Engineering, Web App Platform" at bounding box center [423, 61] width 172 height 11
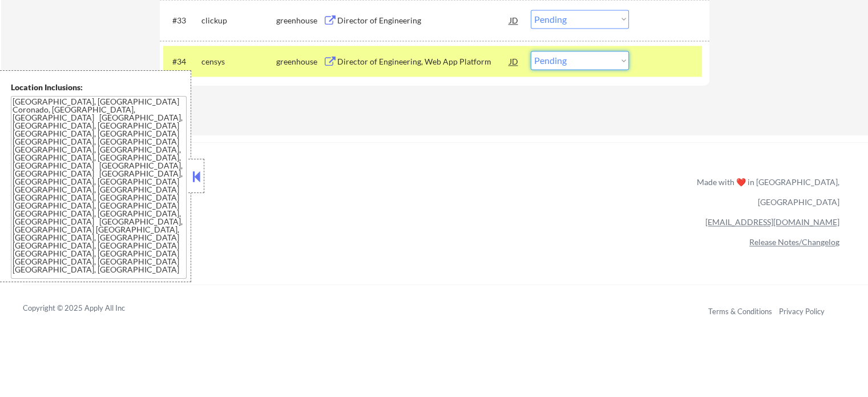
click at [614, 56] on select "Choose an option... Pending Applied Excluded (Questions) Excluded (Expired) Exc…" at bounding box center [580, 60] width 98 height 19
select select ""applied""
click at [531, 51] on select "Choose an option... Pending Applied Excluded (Questions) Excluded (Expired) Exc…" at bounding box center [580, 60] width 98 height 19
click at [653, 61] on div at bounding box center [671, 61] width 50 height 21
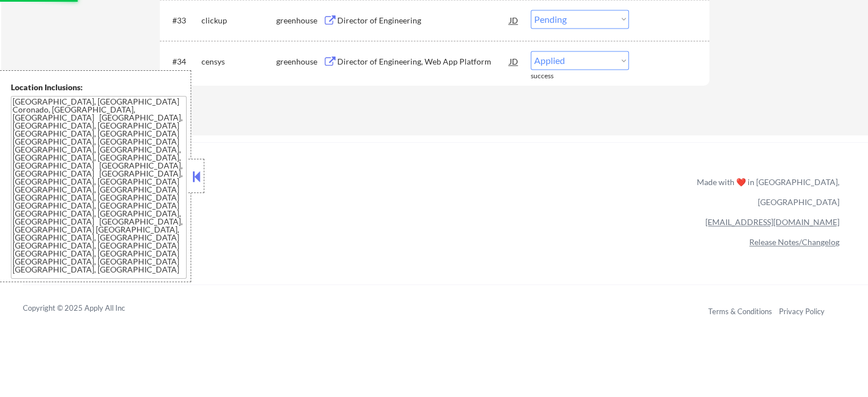
click at [371, 17] on div "Director of Engineering" at bounding box center [423, 20] width 172 height 11
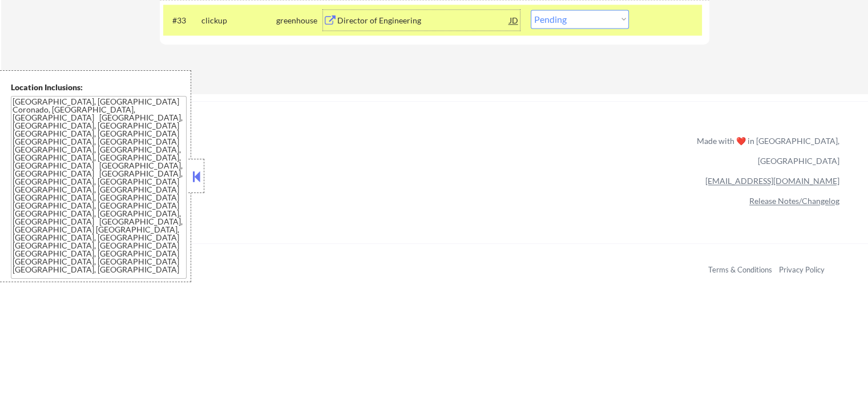
click at [557, 26] on select "Choose an option... Pending Applied Excluded (Questions) Excluded (Expired) Exc…" at bounding box center [580, 19] width 98 height 19
select select ""applied""
click at [531, 10] on select "Choose an option... Pending Applied Excluded (Questions) Excluded (Expired) Exc…" at bounding box center [580, 19] width 98 height 19
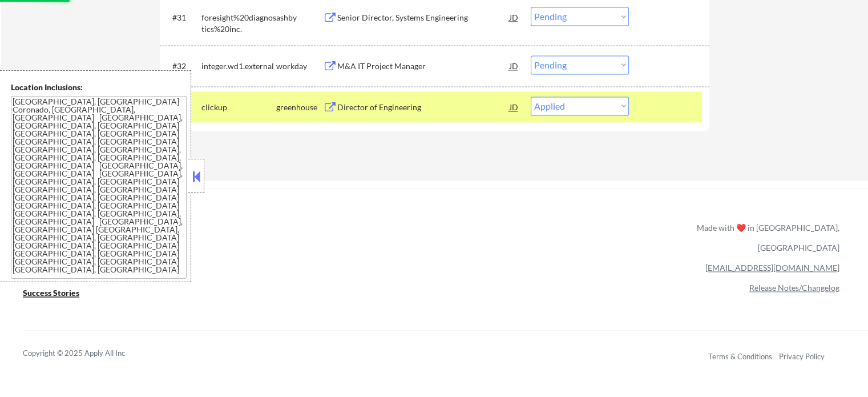
scroll to position [1598, 0]
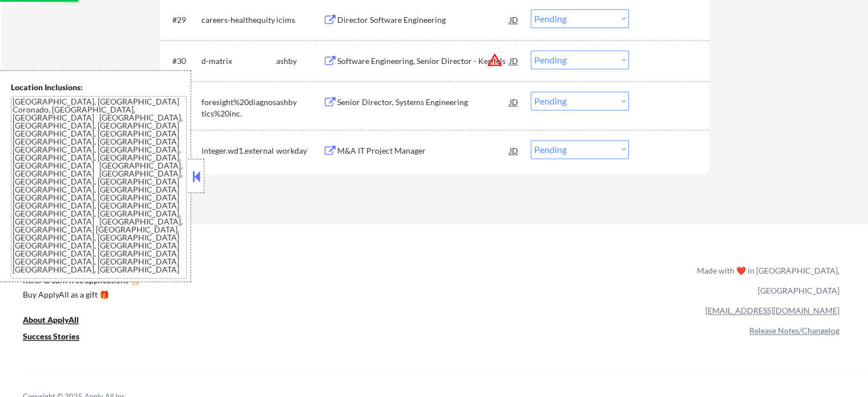
click at [338, 154] on div "M&A IT Project Manager" at bounding box center [423, 150] width 172 height 11
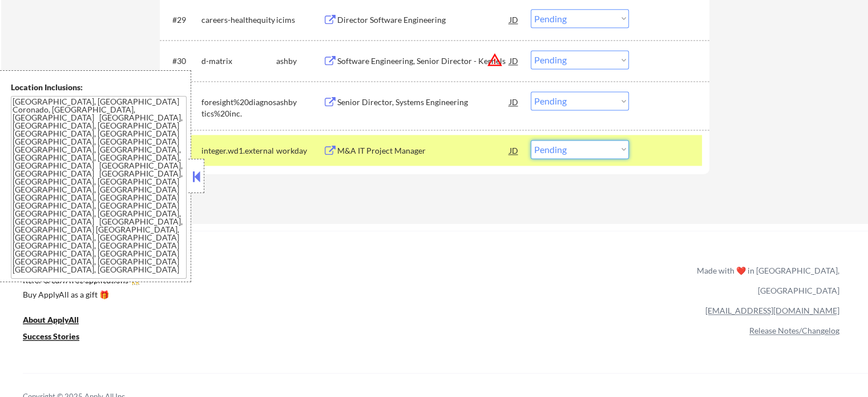
click at [546, 144] on select "Choose an option... Pending Applied Excluded (Questions) Excluded (Expired) Exc…" at bounding box center [580, 149] width 98 height 19
select select ""excluded__expired_""
click at [531, 140] on select "Choose an option... Pending Applied Excluded (Questions) Excluded (Expired) Exc…" at bounding box center [580, 149] width 98 height 19
click at [673, 148] on div at bounding box center [671, 150] width 50 height 21
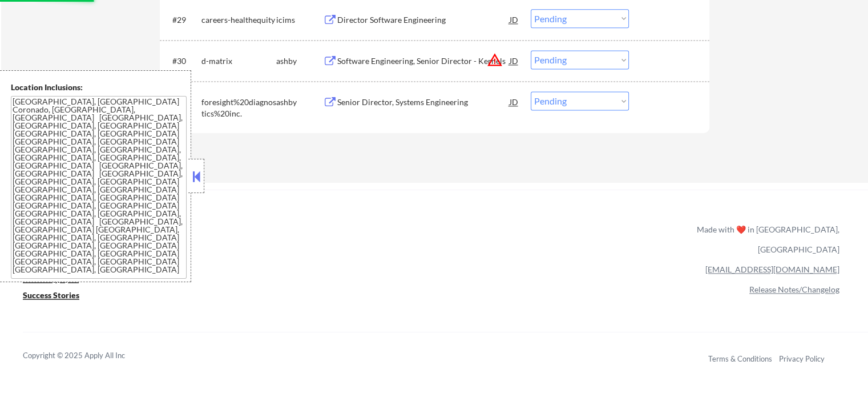
click at [458, 103] on div "Senior Director, Systems Engineering" at bounding box center [423, 101] width 172 height 11
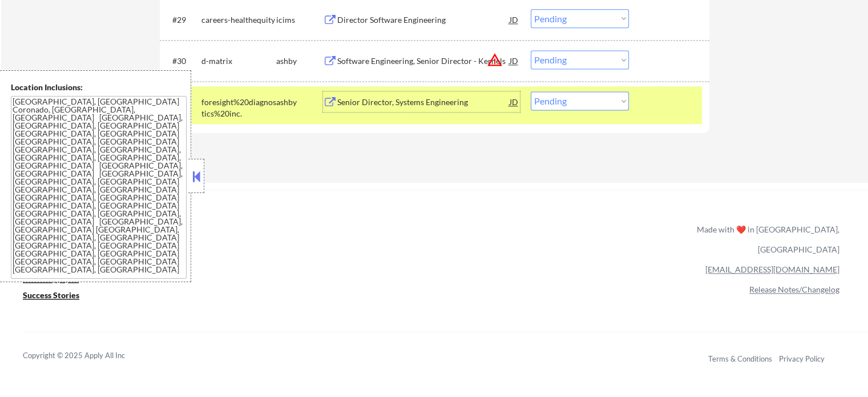
click at [593, 102] on select "Choose an option... Pending Applied Excluded (Questions) Excluded (Expired) Exc…" at bounding box center [580, 100] width 98 height 19
select select ""excluded__bad_match_""
click at [531, 91] on select "Choose an option... Pending Applied Excluded (Questions) Excluded (Expired) Exc…" at bounding box center [580, 100] width 98 height 19
click at [394, 64] on div "Software Engineering, Senior Director - Kernels" at bounding box center [423, 60] width 172 height 11
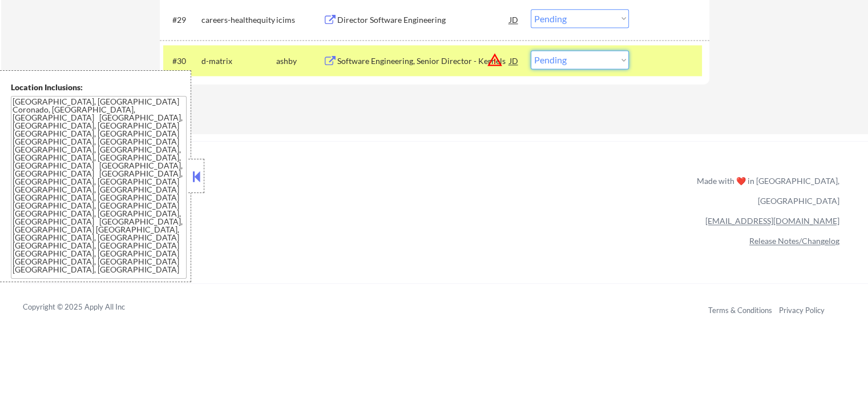
click at [564, 59] on select "Choose an option... Pending Applied Excluded (Questions) Excluded (Expired) Exc…" at bounding box center [580, 59] width 98 height 19
select select ""excluded__location_""
click at [531, 50] on select "Choose an option... Pending Applied Excluded (Questions) Excluded (Expired) Exc…" at bounding box center [580, 59] width 98 height 19
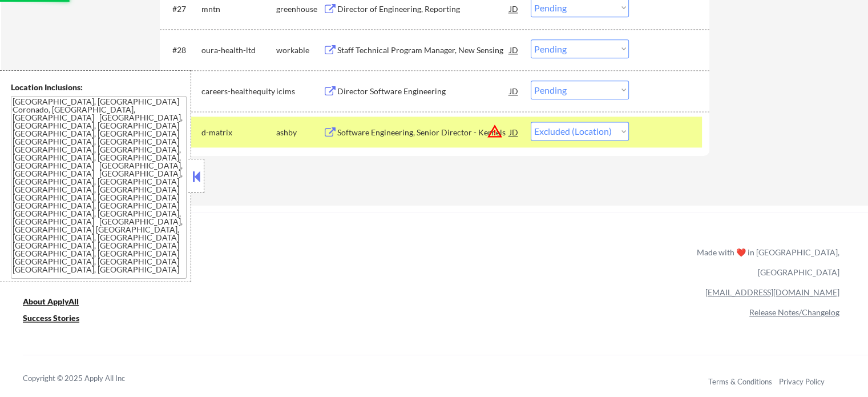
scroll to position [1427, 0]
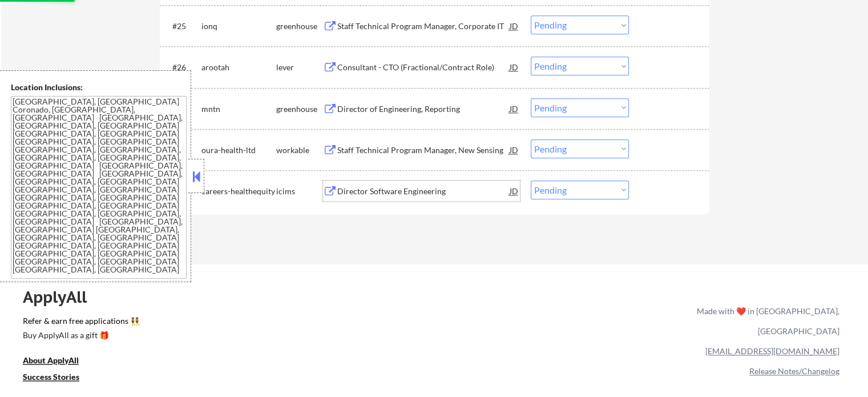
click at [365, 187] on div "Director Software Engineering" at bounding box center [423, 191] width 172 height 11
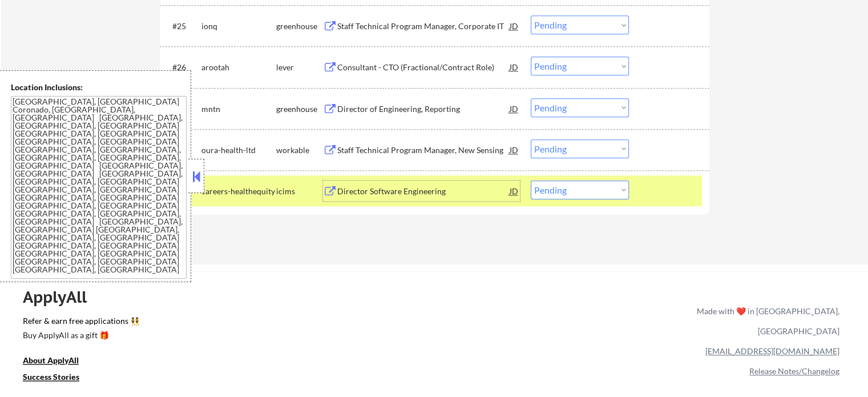
click at [570, 189] on select "Choose an option... Pending Applied Excluded (Questions) Excluded (Expired) Exc…" at bounding box center [580, 189] width 98 height 19
select select ""applied""
click at [531, 180] on select "Choose an option... Pending Applied Excluded (Questions) Excluded (Expired) Exc…" at bounding box center [580, 189] width 98 height 19
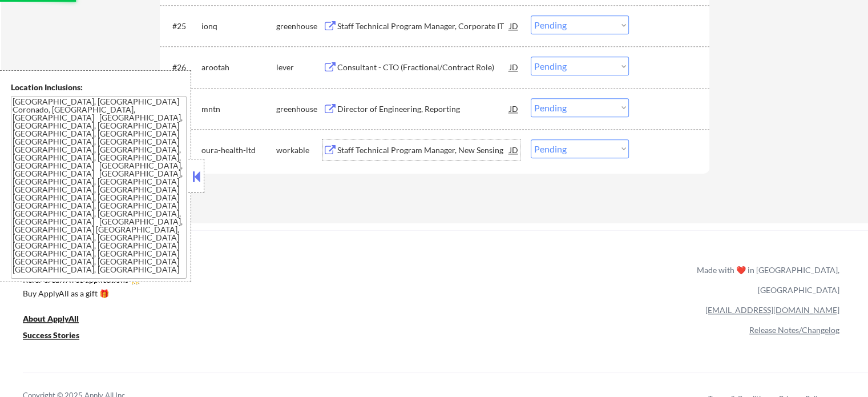
click at [404, 156] on div "Staff Technical Program Manager, New Sensing" at bounding box center [423, 149] width 172 height 21
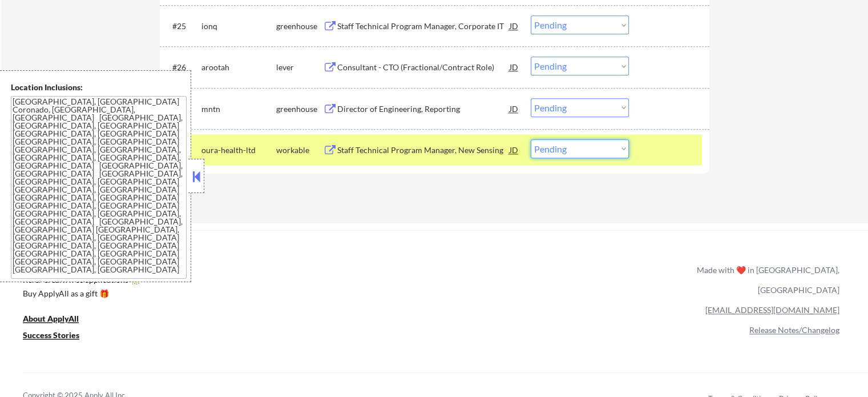
click at [562, 148] on select "Choose an option... Pending Applied Excluded (Questions) Excluded (Expired) Exc…" at bounding box center [580, 148] width 98 height 19
click at [531, 139] on select "Choose an option... Pending Applied Excluded (Questions) Excluded (Expired) Exc…" at bounding box center [580, 148] width 98 height 19
click at [651, 155] on div at bounding box center [671, 149] width 50 height 21
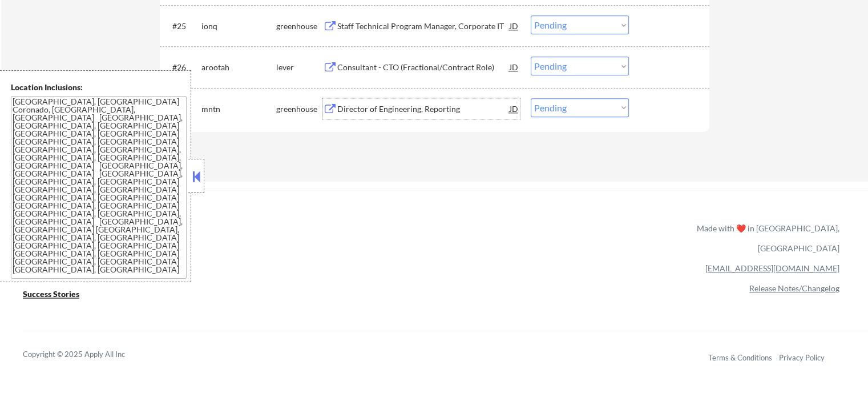
click at [409, 106] on div "Director of Engineering, Reporting" at bounding box center [423, 108] width 172 height 11
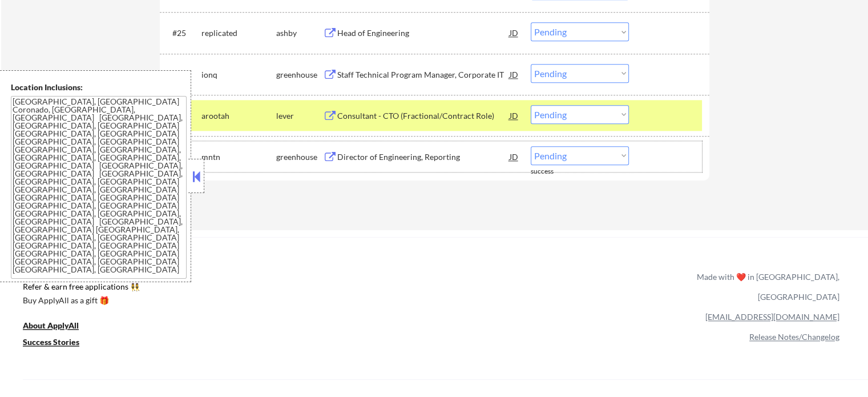
drag, startPoint x: 566, startPoint y: 143, endPoint x: 564, endPoint y: 150, distance: 7.1
click at [565, 146] on div "#28 mntn greenhouse Director of Engineering, Reporting JD Choose an option... P…" at bounding box center [432, 156] width 539 height 31
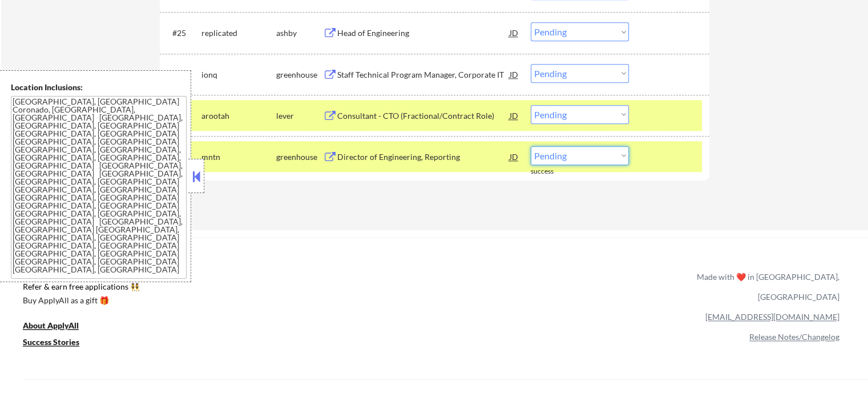
click at [564, 164] on select "Choose an option... Pending Applied Excluded (Questions) Excluded (Expired) Exc…" at bounding box center [580, 155] width 98 height 19
select select ""applied""
click at [531, 146] on select "Choose an option... Pending Applied Excluded (Questions) Excluded (Expired) Exc…" at bounding box center [580, 155] width 98 height 19
click at [683, 165] on div at bounding box center [671, 156] width 50 height 21
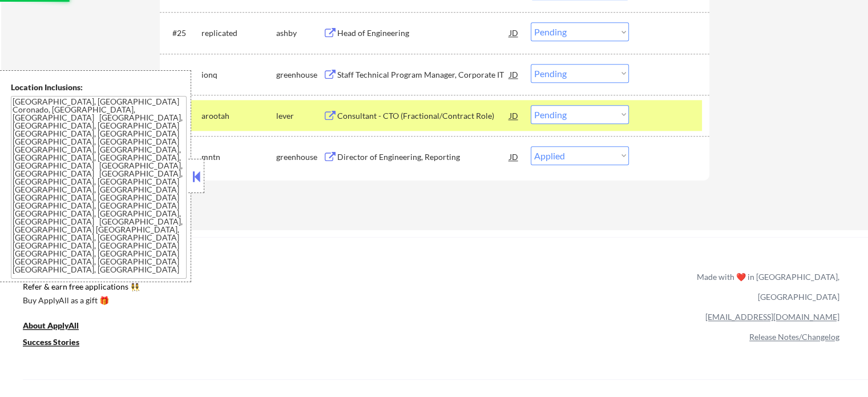
click at [672, 117] on div at bounding box center [671, 115] width 50 height 21
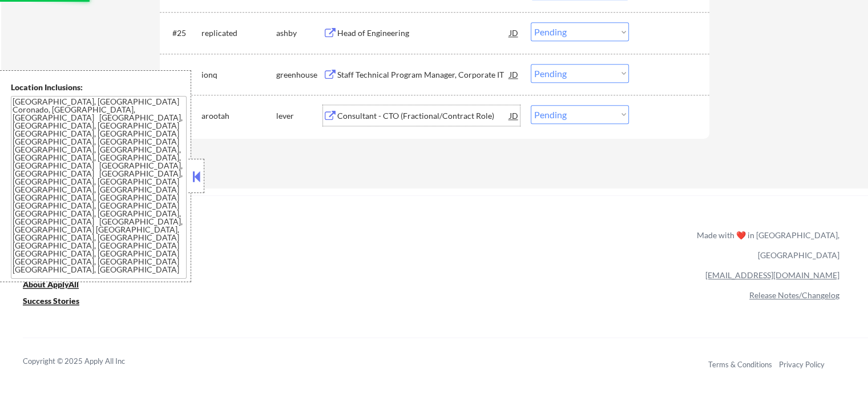
click at [384, 117] on div "Consultant - CTO (Fractional/Contract Role)" at bounding box center [423, 115] width 172 height 11
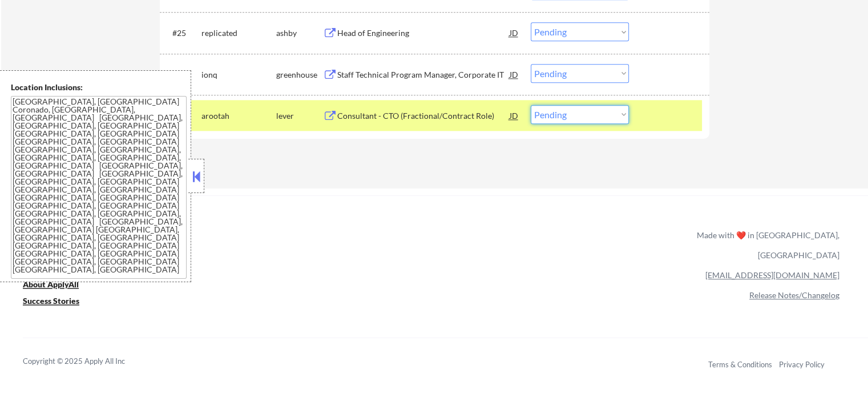
click at [572, 117] on select "Choose an option... Pending Applied Excluded (Questions) Excluded (Expired) Exc…" at bounding box center [580, 114] width 98 height 19
select select ""excluded__bad_match_""
click at [531, 105] on select "Choose an option... Pending Applied Excluded (Questions) Excluded (Expired) Exc…" at bounding box center [580, 114] width 98 height 19
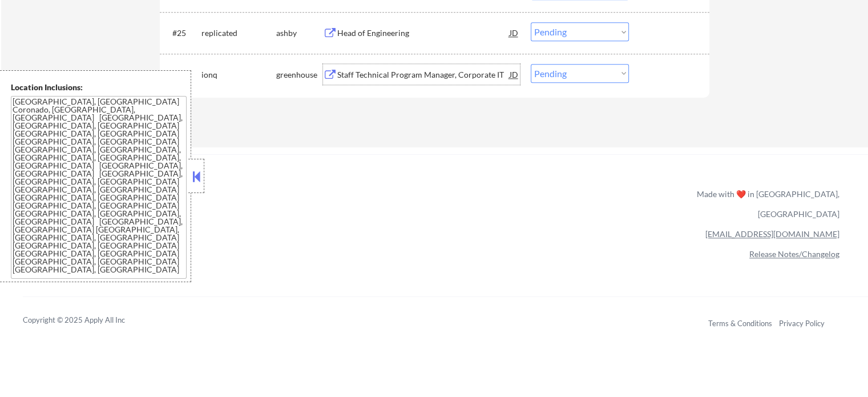
click at [390, 75] on div "Staff Technical Program Manager, Corporate IT" at bounding box center [423, 74] width 172 height 11
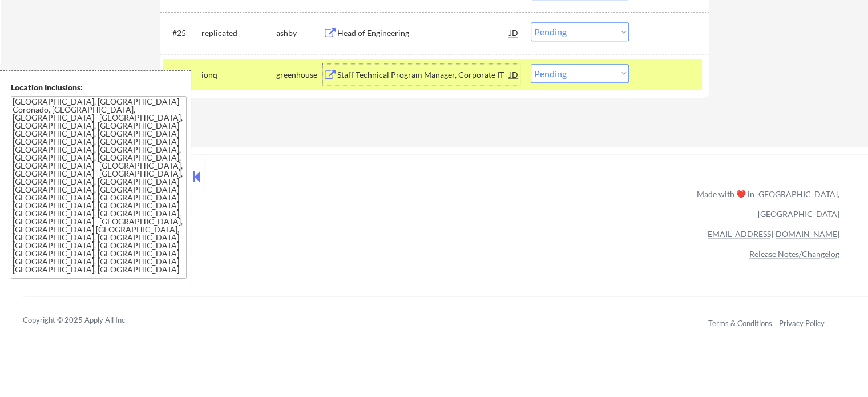
click at [554, 76] on select "Choose an option... Pending Applied Excluded (Questions) Excluded (Expired) Exc…" at bounding box center [580, 73] width 98 height 19
select select ""excluded__bad_match_""
click at [531, 64] on select "Choose an option... Pending Applied Excluded (Questions) Excluded (Expired) Exc…" at bounding box center [580, 73] width 98 height 19
click at [668, 72] on div at bounding box center [671, 74] width 50 height 21
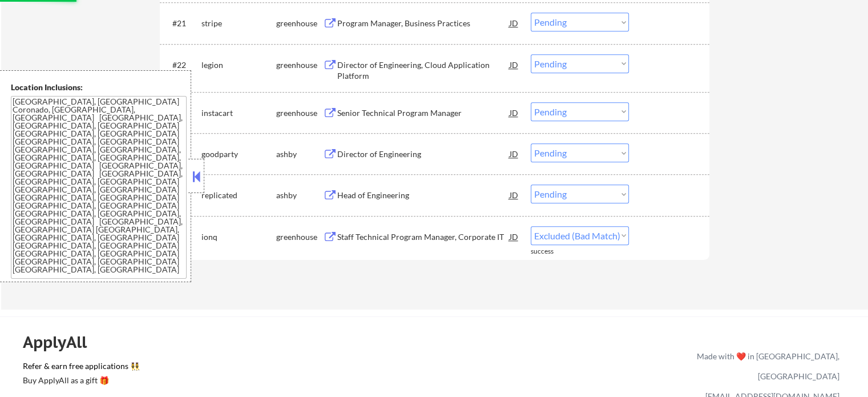
scroll to position [1256, 0]
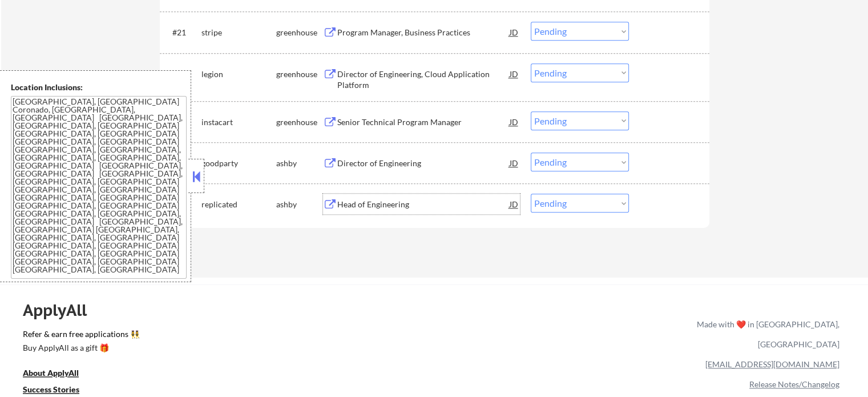
click at [382, 205] on div "Head of Engineering" at bounding box center [423, 204] width 172 height 11
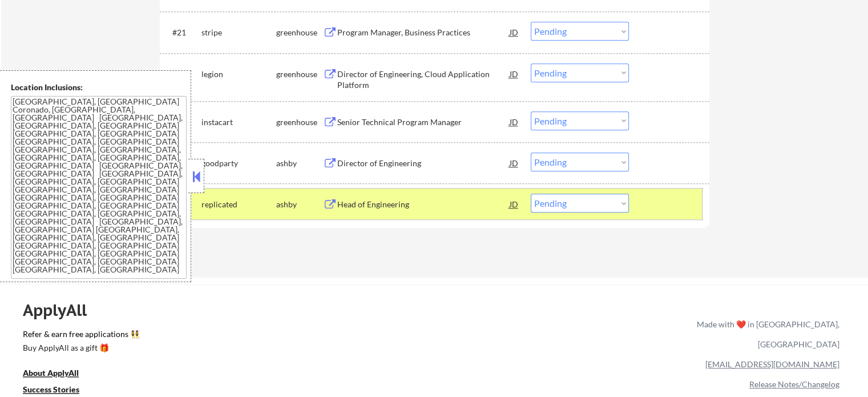
click at [664, 207] on div at bounding box center [671, 203] width 50 height 21
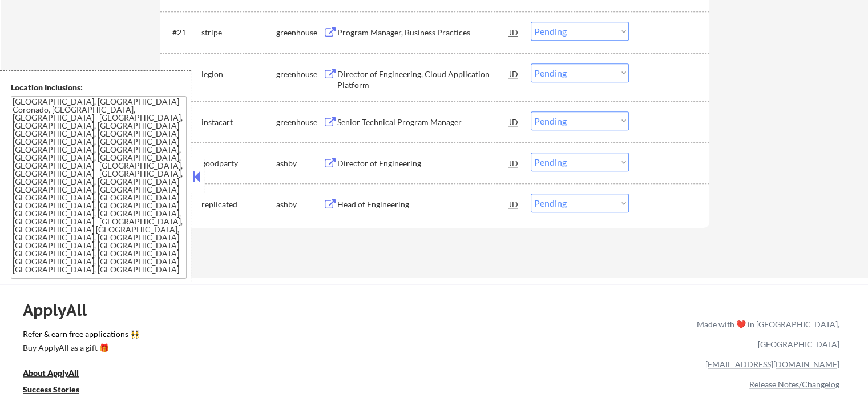
click at [366, 168] on div "Director of Engineering" at bounding box center [423, 163] width 172 height 11
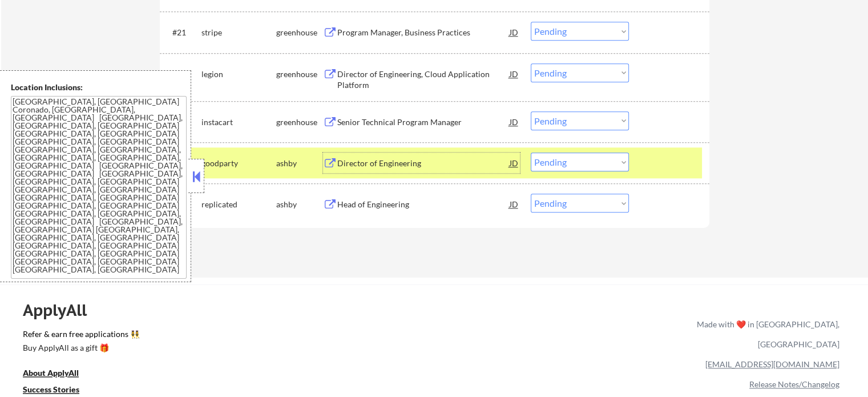
click at [614, 164] on select "Choose an option... Pending Applied Excluded (Questions) Excluded (Expired) Exc…" at bounding box center [580, 161] width 98 height 19
select select ""excluded__expired_""
click at [531, 152] on select "Choose an option... Pending Applied Excluded (Questions) Excluded (Expired) Exc…" at bounding box center [580, 161] width 98 height 19
click at [368, 209] on div "Head of Engineering" at bounding box center [423, 204] width 172 height 11
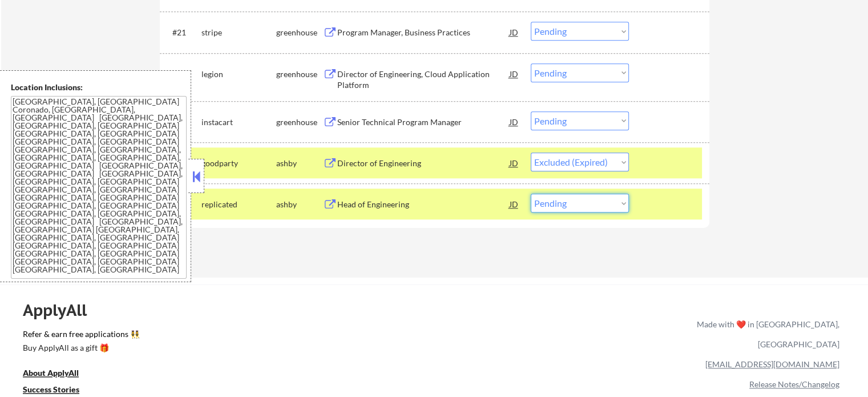
click at [602, 206] on select "Choose an option... Pending Applied Excluded (Questions) Excluded (Expired) Exc…" at bounding box center [580, 202] width 98 height 19
select select ""applied""
click at [531, 193] on select "Choose an option... Pending Applied Excluded (Questions) Excluded (Expired) Exc…" at bounding box center [580, 202] width 98 height 19
click at [679, 211] on div at bounding box center [671, 203] width 50 height 21
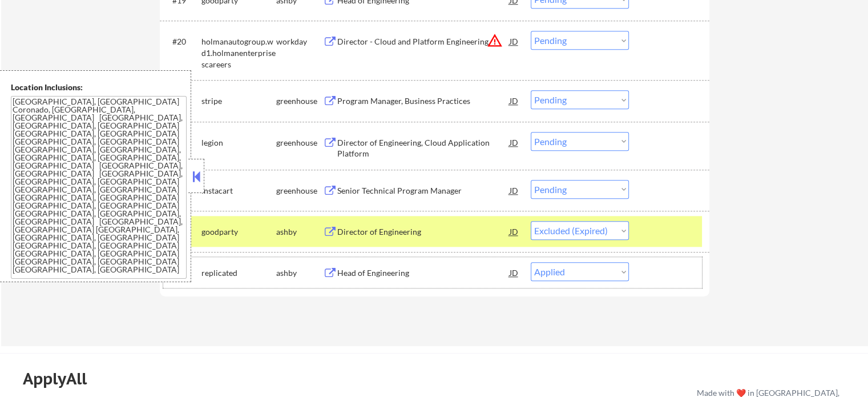
scroll to position [1210, 0]
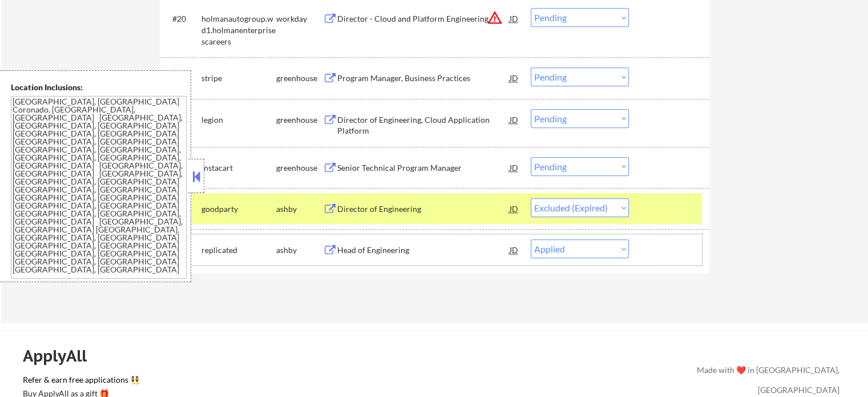
click at [646, 246] on div at bounding box center [671, 249] width 50 height 21
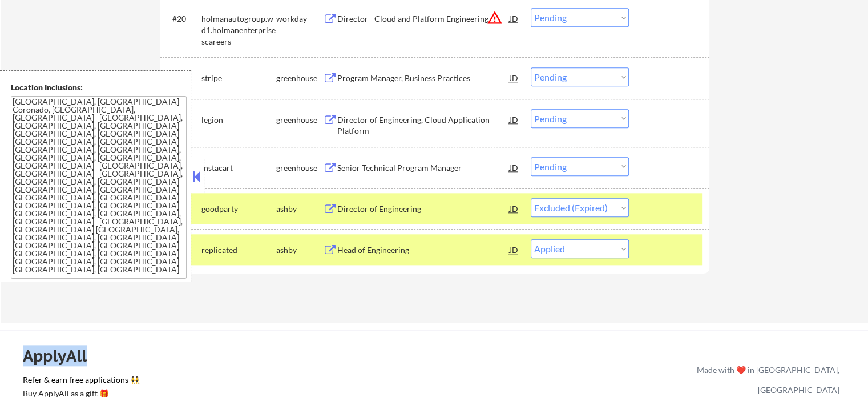
click at [646, 246] on div at bounding box center [671, 249] width 50 height 21
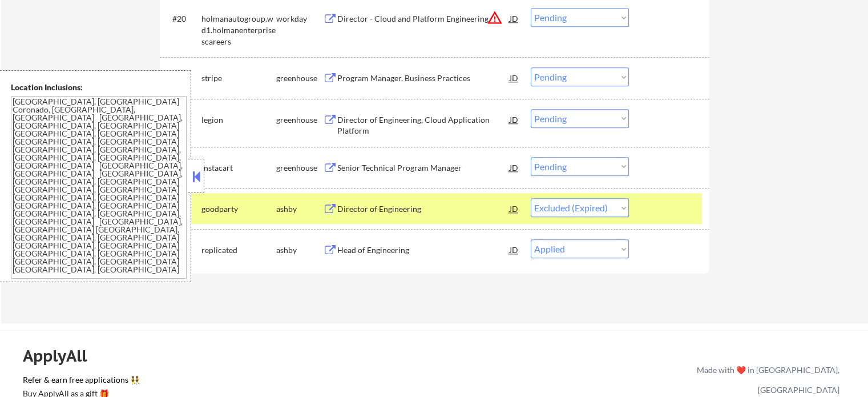
click at [646, 246] on div at bounding box center [671, 249] width 50 height 21
